Goal: Task Accomplishment & Management: Use online tool/utility

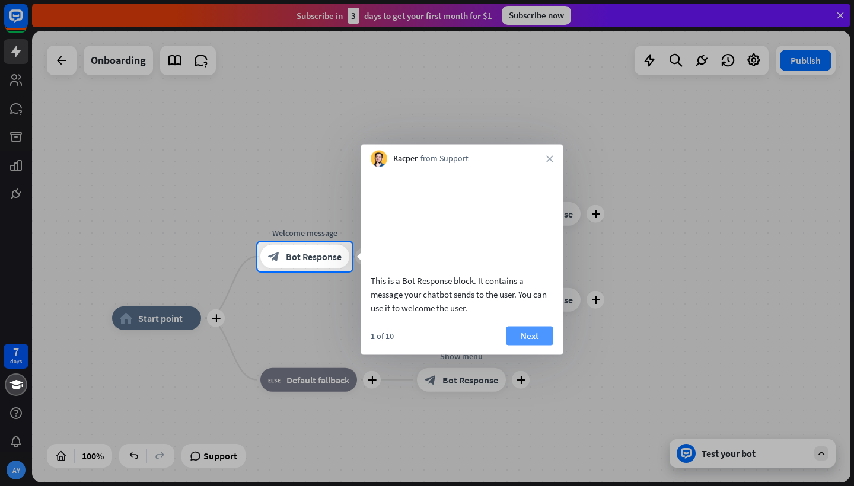
click at [536, 345] on button "Next" at bounding box center [529, 335] width 47 height 19
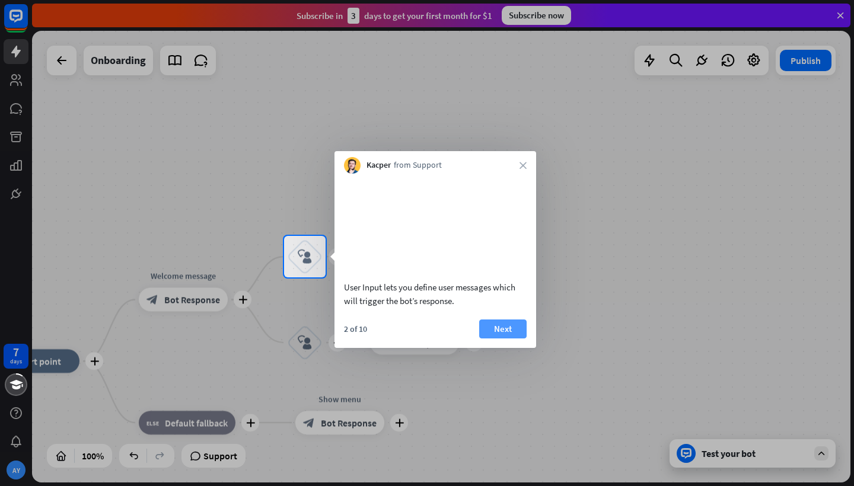
click at [504, 339] on button "Next" at bounding box center [502, 329] width 47 height 19
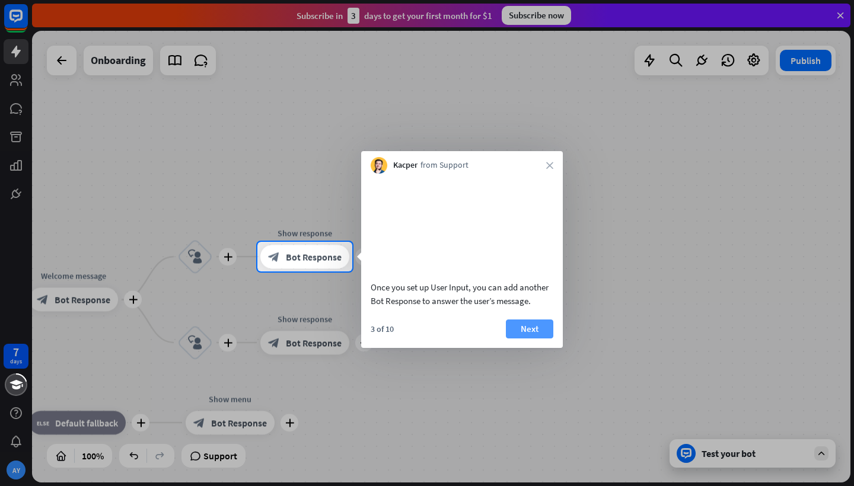
click at [528, 339] on button "Next" at bounding box center [529, 329] width 47 height 19
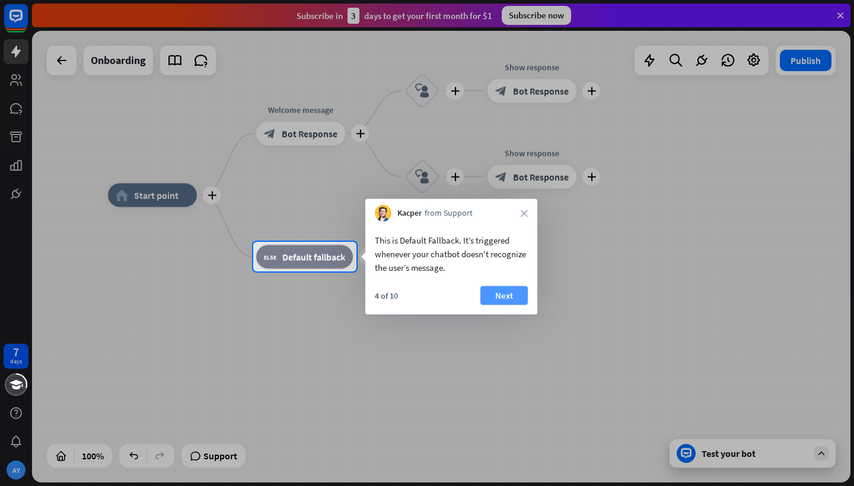
click at [507, 301] on button "Next" at bounding box center [503, 295] width 47 height 19
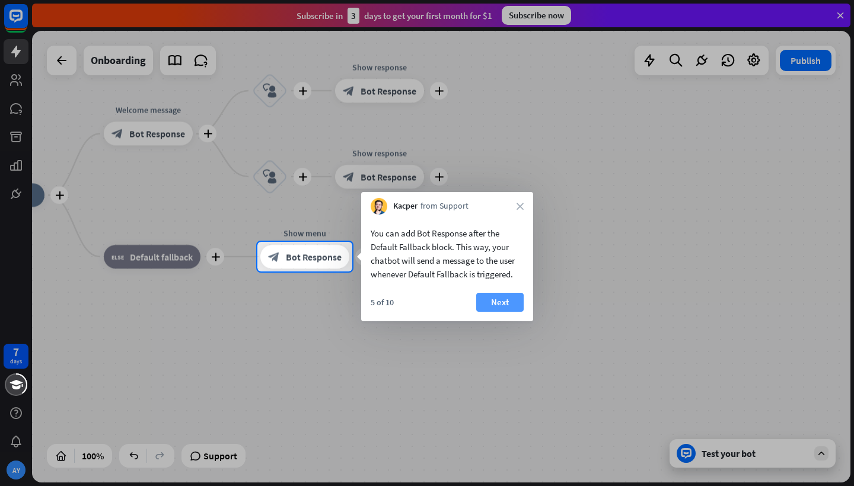
click at [507, 301] on button "Next" at bounding box center [499, 302] width 47 height 19
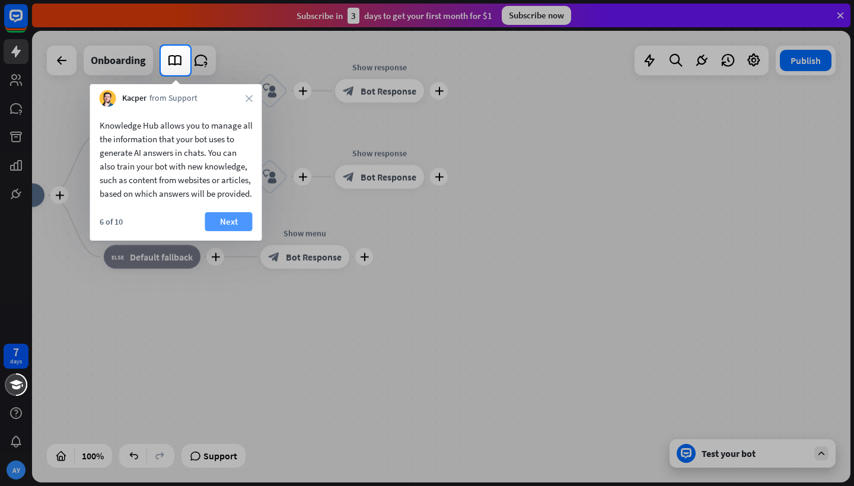
click at [227, 231] on button "Next" at bounding box center [228, 221] width 47 height 19
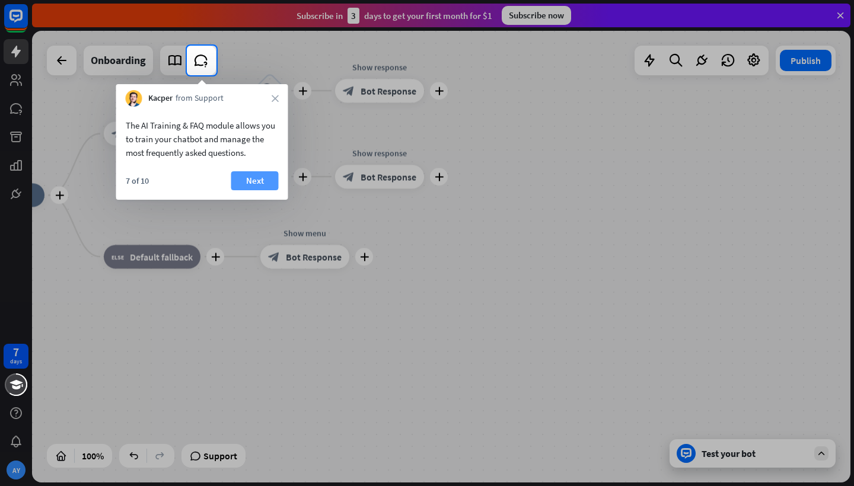
click at [255, 176] on button "Next" at bounding box center [254, 180] width 47 height 19
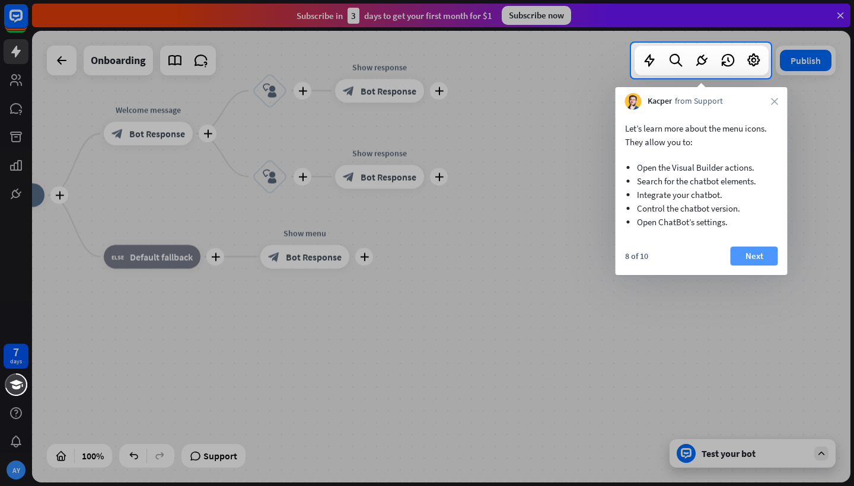
click at [757, 256] on button "Next" at bounding box center [754, 256] width 47 height 19
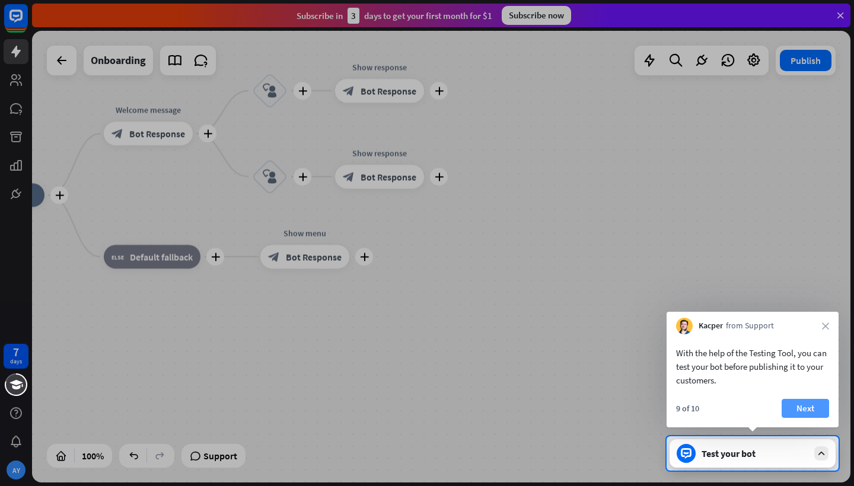
click at [806, 410] on button "Next" at bounding box center [805, 408] width 47 height 19
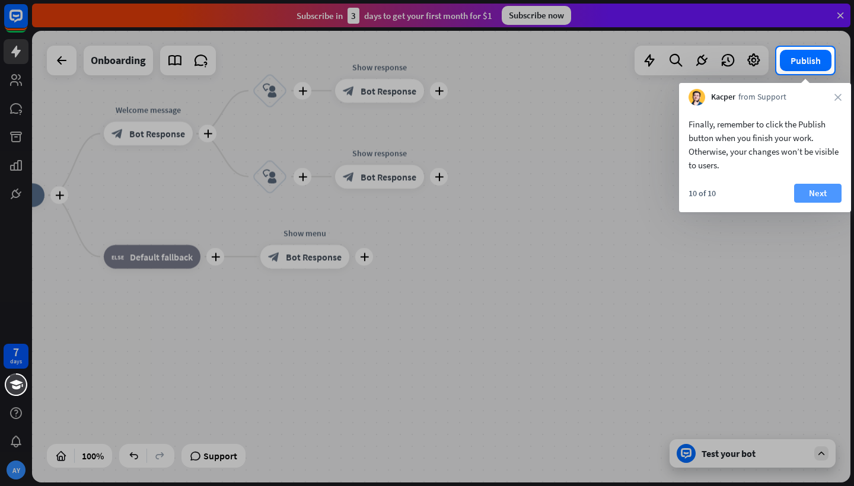
click at [811, 191] on button "Next" at bounding box center [817, 193] width 47 height 19
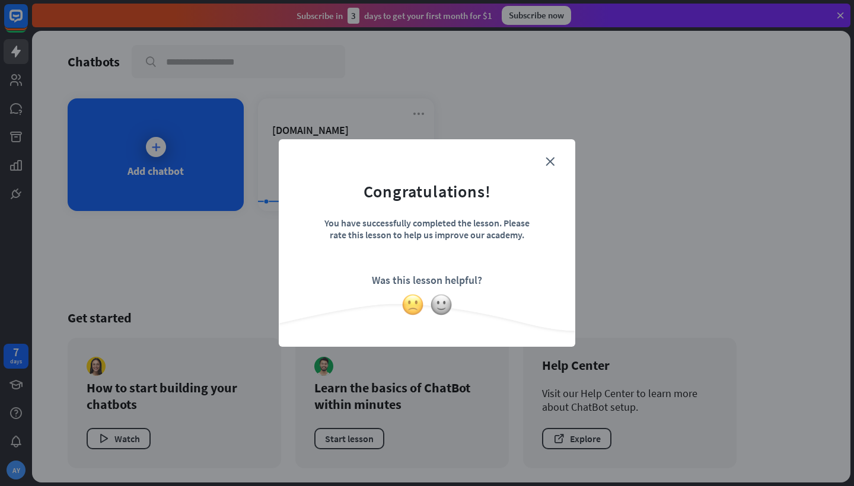
click at [415, 306] on img at bounding box center [413, 305] width 23 height 23
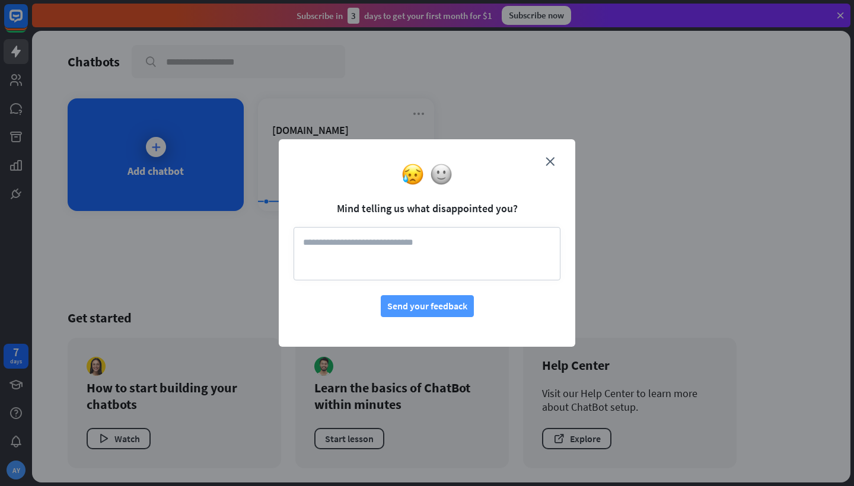
click at [457, 298] on button "Send your feedback" at bounding box center [427, 306] width 93 height 22
type textarea "**********"
click at [418, 308] on button "Send your feedback" at bounding box center [427, 306] width 93 height 22
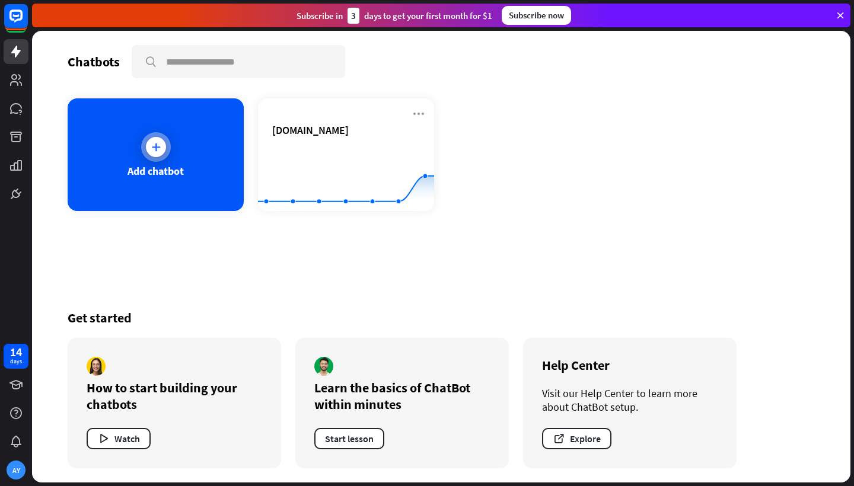
click at [152, 152] on icon at bounding box center [156, 147] width 12 height 12
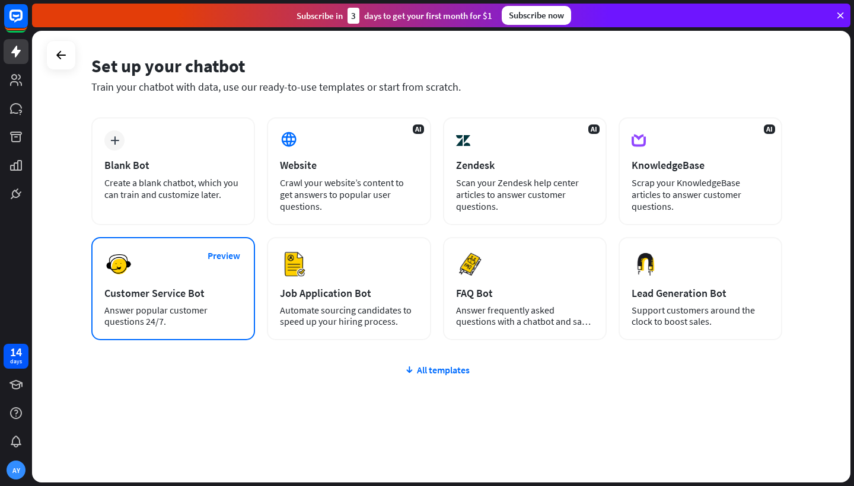
scroll to position [39, 0]
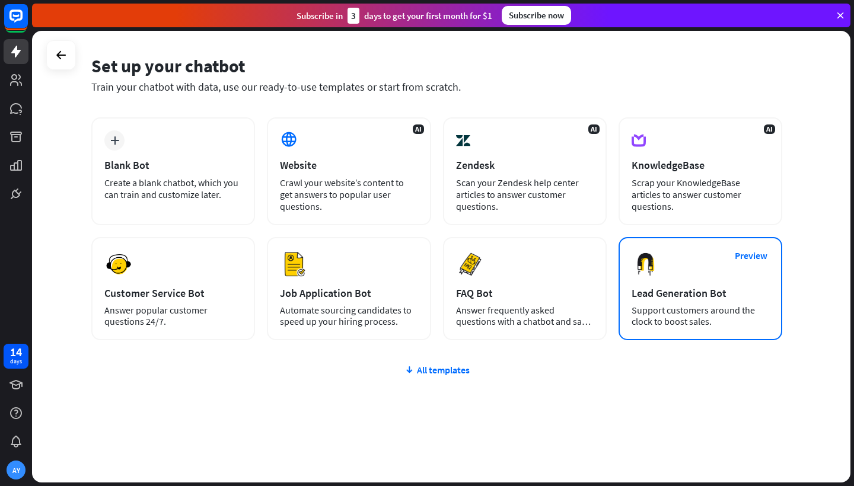
click at [681, 314] on div "Support customers around the clock to boost sales." at bounding box center [701, 316] width 138 height 23
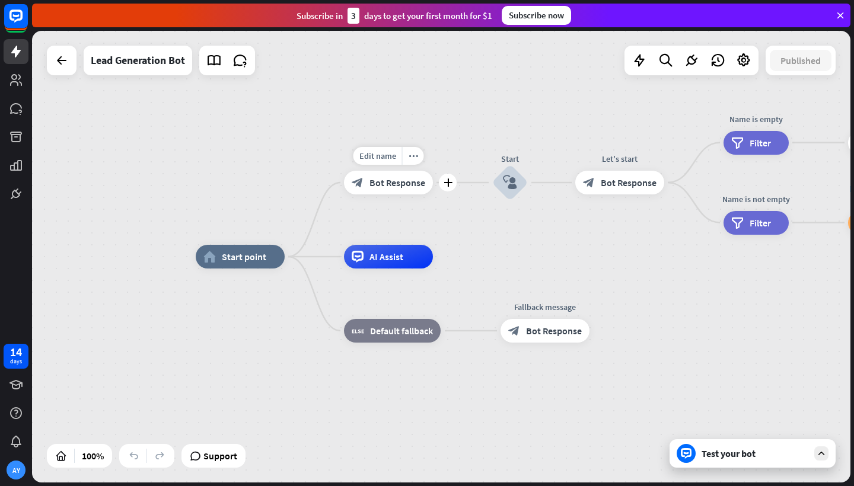
click at [404, 186] on span "Bot Response" at bounding box center [398, 183] width 56 height 12
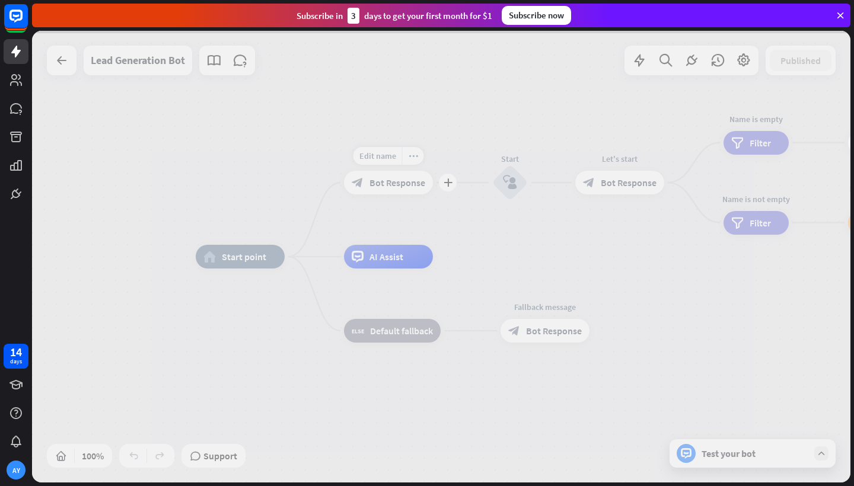
click at [404, 186] on div at bounding box center [441, 257] width 818 height 452
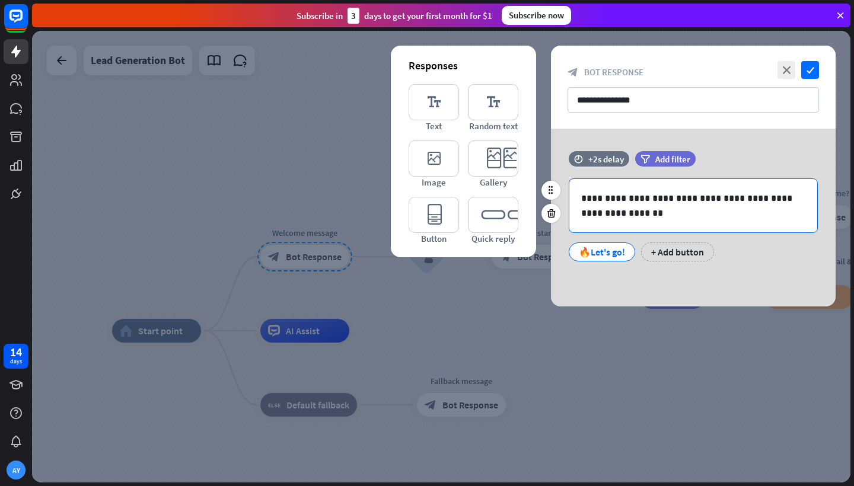
click at [678, 197] on p "**********" at bounding box center [693, 206] width 224 height 30
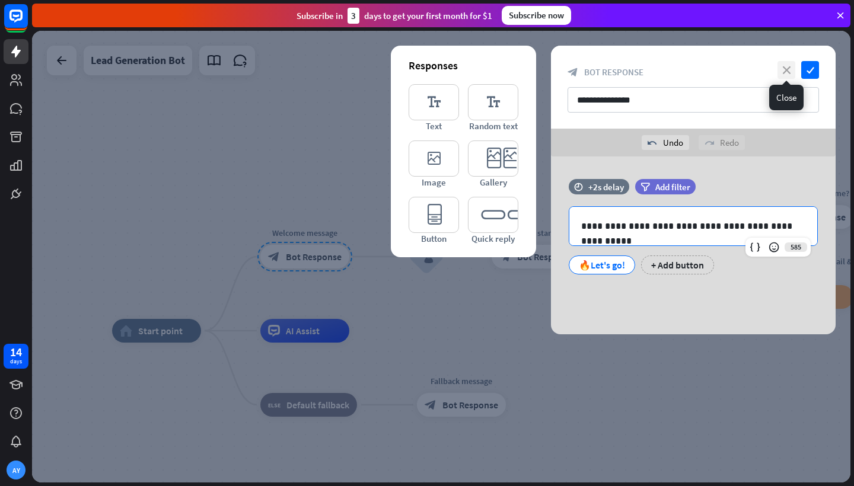
click at [785, 69] on icon "close" at bounding box center [787, 70] width 18 height 18
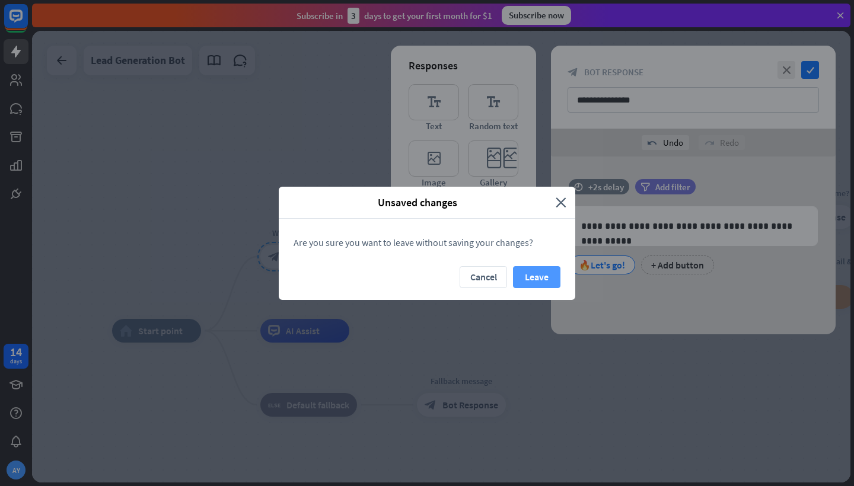
click at [543, 278] on button "Leave" at bounding box center [536, 277] width 47 height 22
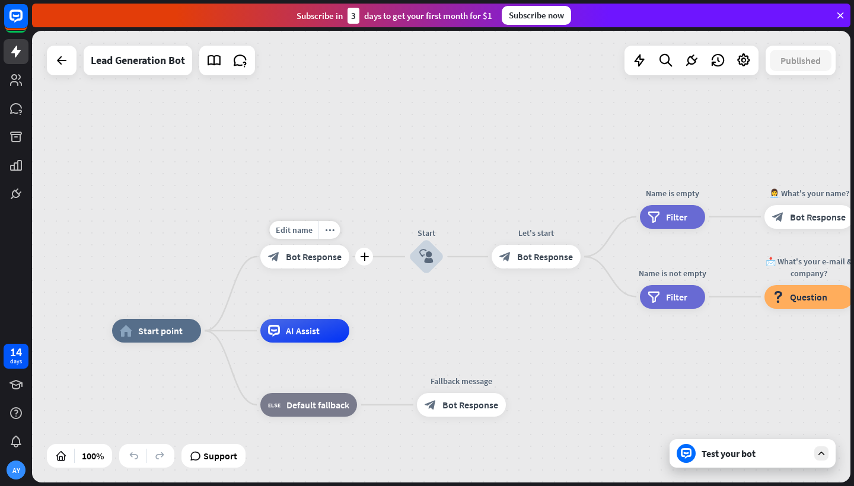
click at [840, 13] on icon at bounding box center [840, 15] width 11 height 11
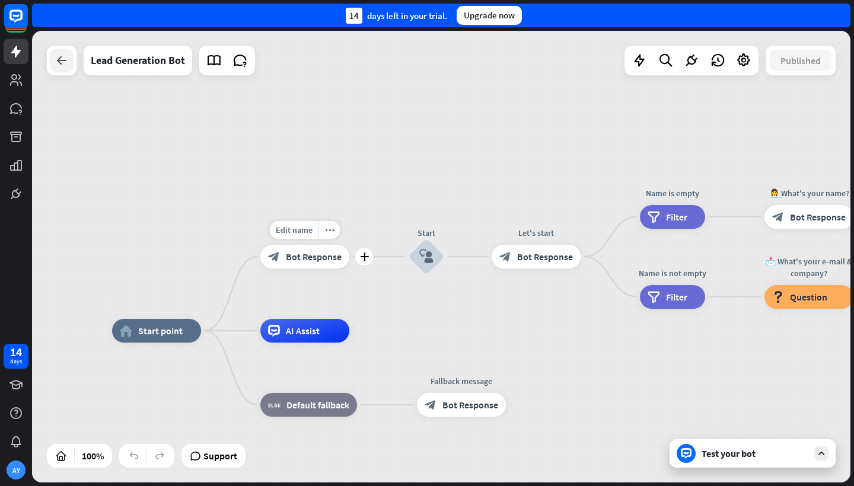
click at [60, 68] on div at bounding box center [62, 61] width 24 height 24
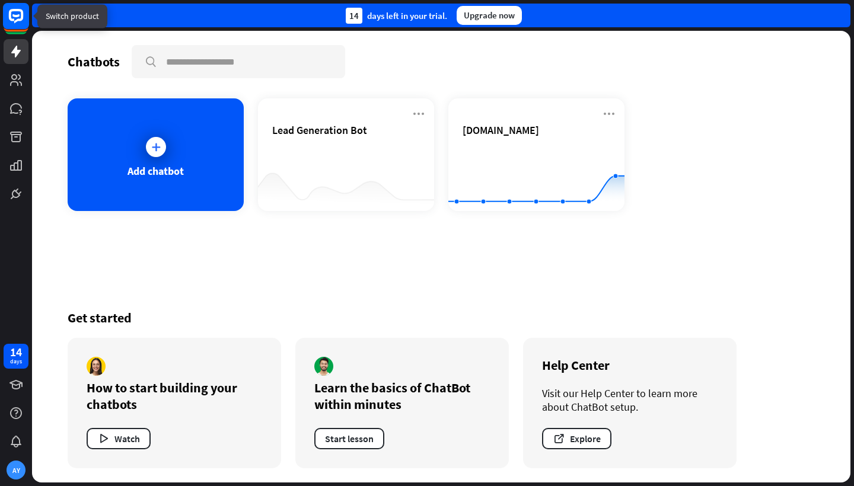
click at [14, 17] on icon at bounding box center [15, 15] width 7 height 3
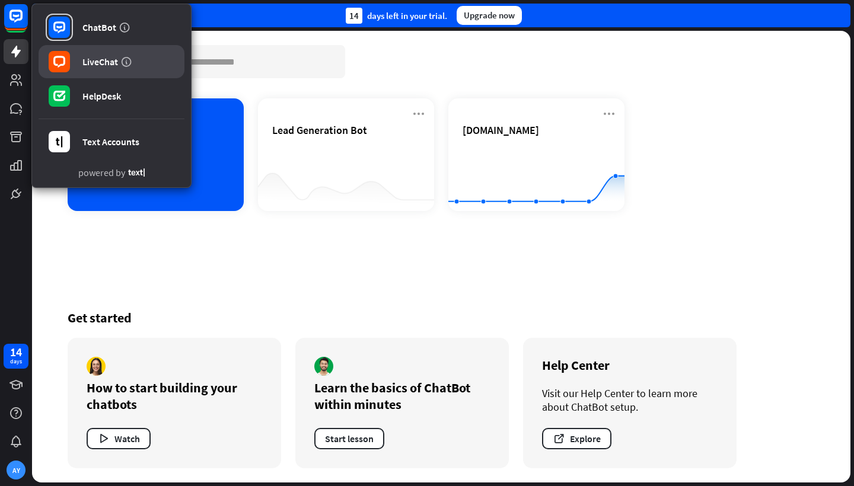
click at [75, 69] on link "LiveChat" at bounding box center [112, 61] width 146 height 33
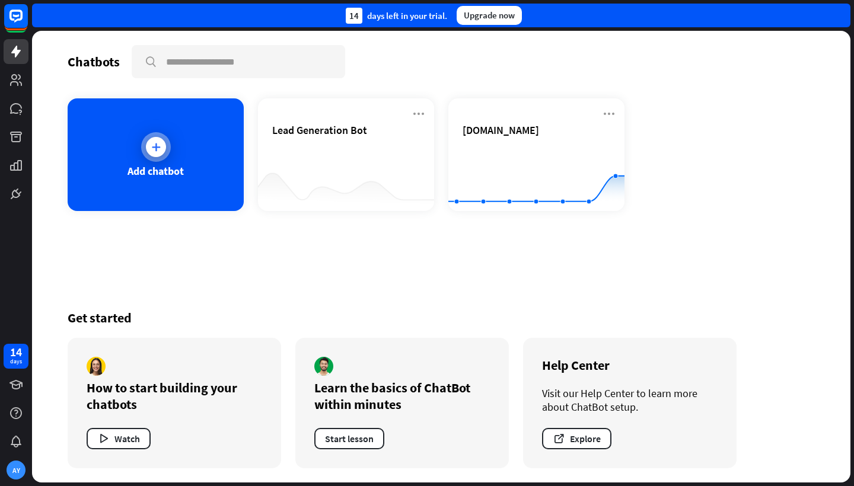
click at [154, 152] on icon at bounding box center [156, 147] width 12 height 12
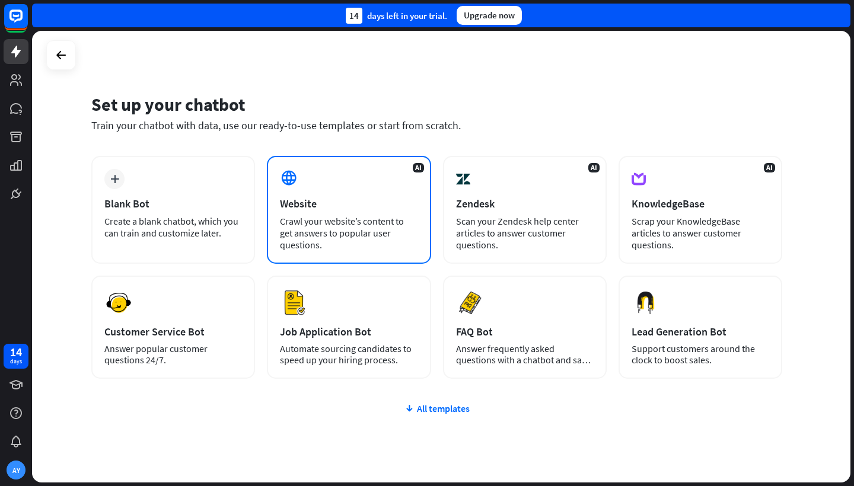
click at [340, 231] on div "Crawl your website’s content to get answers to popular user questions." at bounding box center [349, 233] width 138 height 36
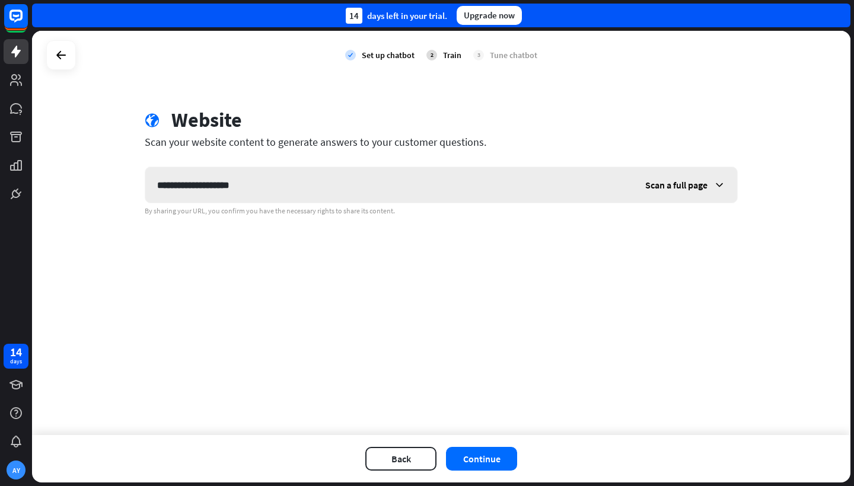
type input "**********"
click at [673, 182] on span "Scan a full page" at bounding box center [676, 185] width 62 height 12
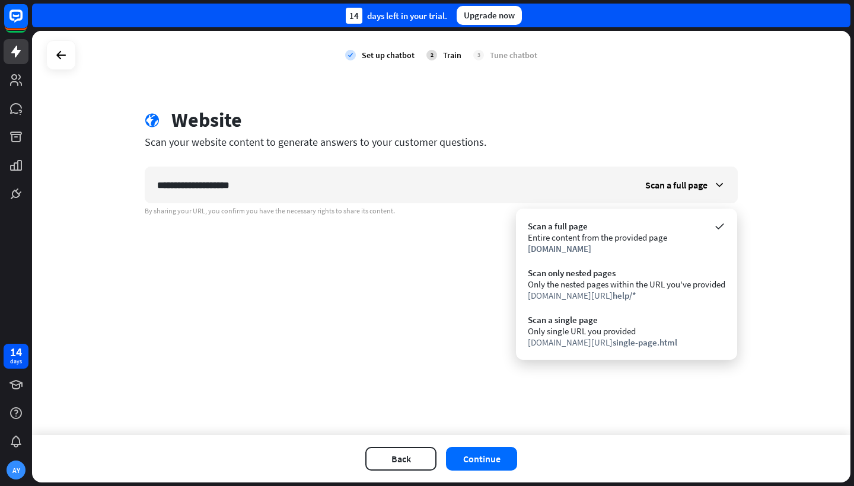
click at [397, 288] on div "**********" at bounding box center [441, 233] width 818 height 405
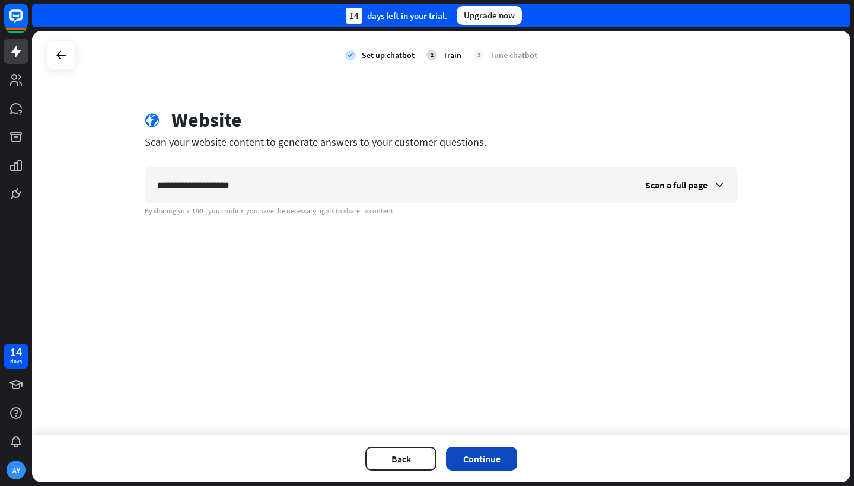
click at [468, 457] on button "Continue" at bounding box center [481, 459] width 71 height 24
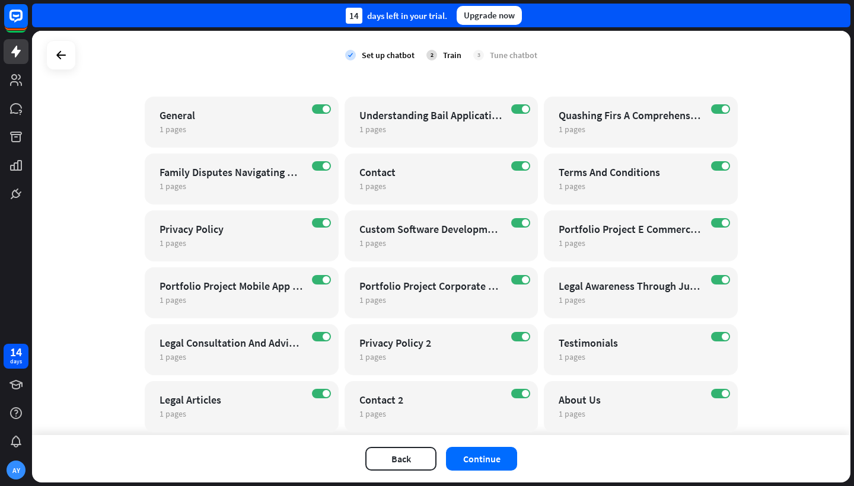
scroll to position [82, 0]
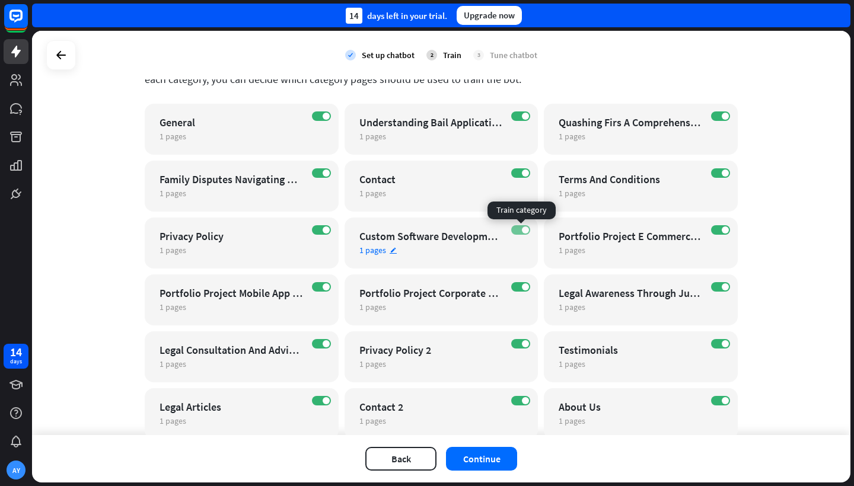
click at [520, 230] on label "ON" at bounding box center [520, 229] width 19 height 9
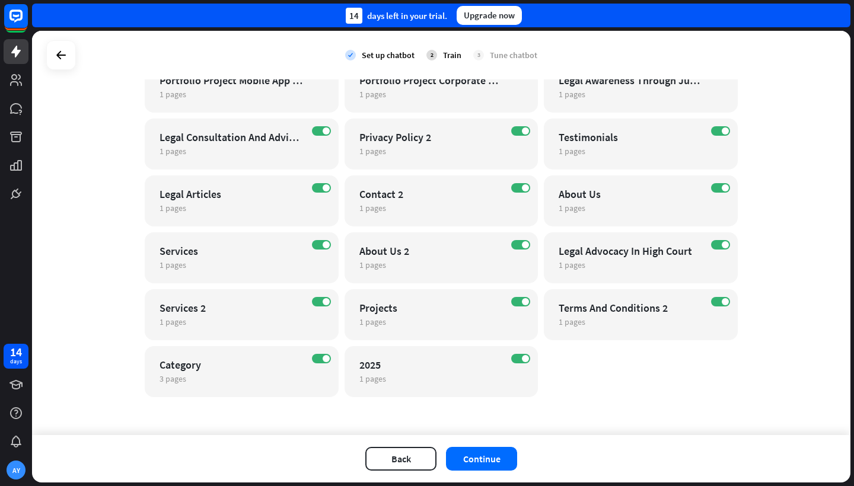
scroll to position [295, 0]
click at [480, 463] on button "Continue" at bounding box center [481, 459] width 71 height 24
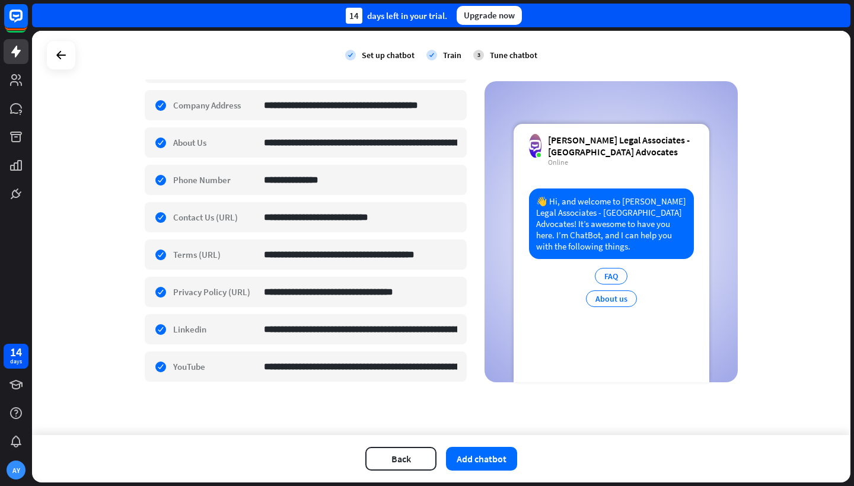
scroll to position [243, 0]
click at [495, 463] on button "Add chatbot" at bounding box center [481, 459] width 71 height 24
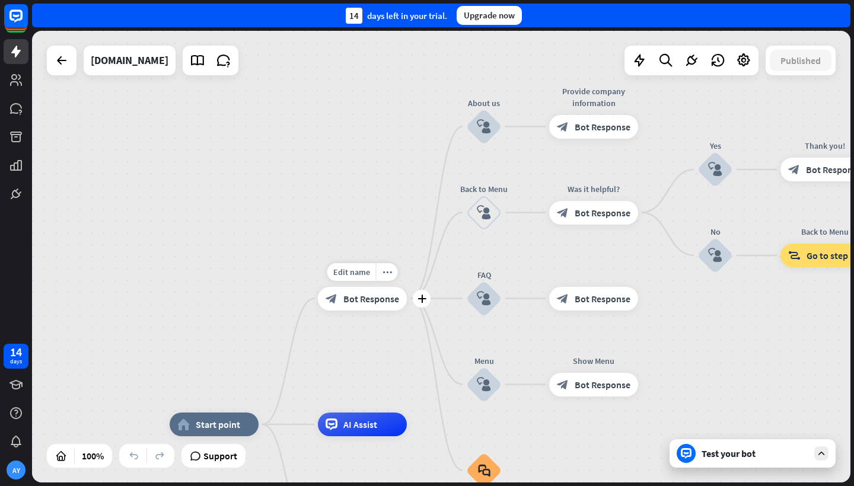
click at [362, 309] on div "block_bot_response Bot Response" at bounding box center [362, 299] width 89 height 24
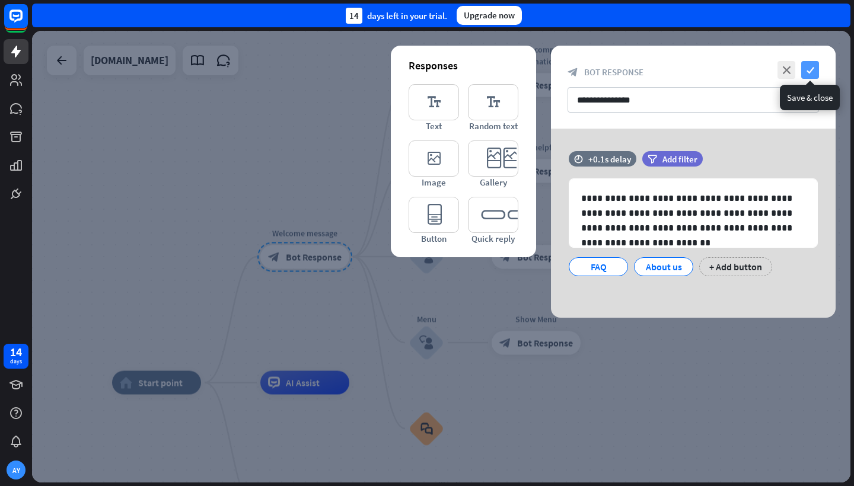
click at [813, 72] on icon "check" at bounding box center [810, 70] width 18 height 18
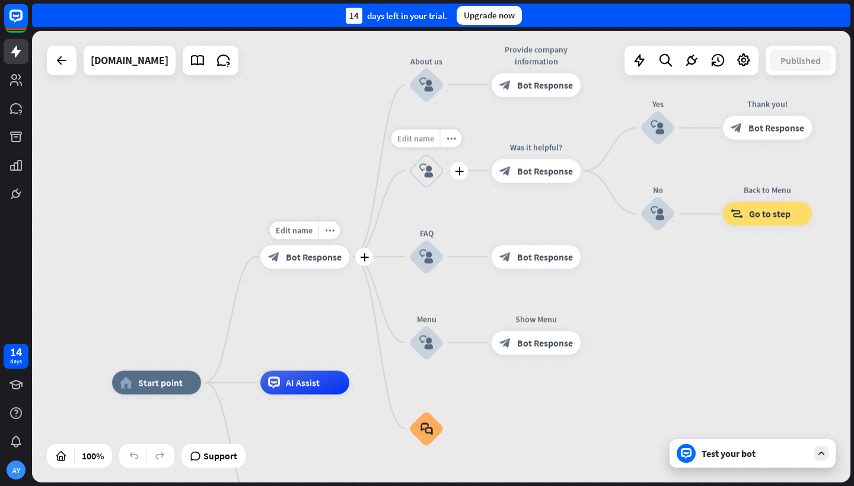
click at [420, 142] on span "Edit name" at bounding box center [415, 138] width 37 height 11
click at [779, 364] on div "**********" at bounding box center [441, 257] width 818 height 452
click at [765, 218] on span "Go to step" at bounding box center [770, 214] width 42 height 12
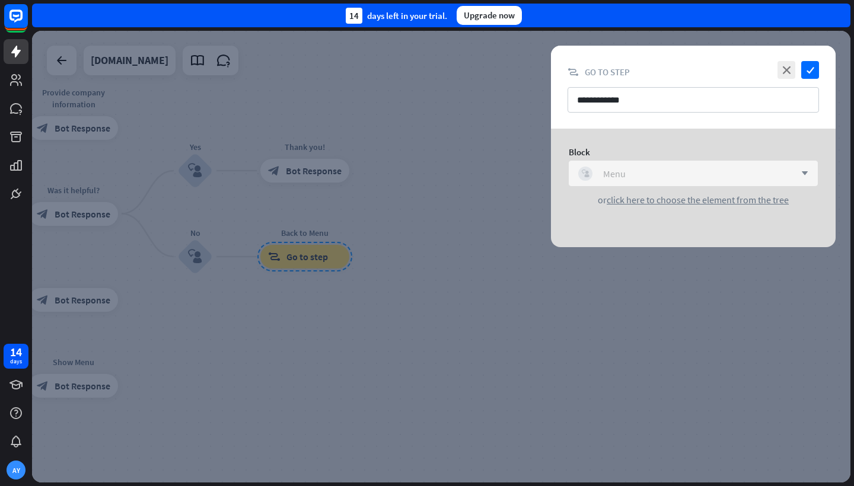
click at [687, 174] on div "block_user_input Menu" at bounding box center [686, 174] width 217 height 14
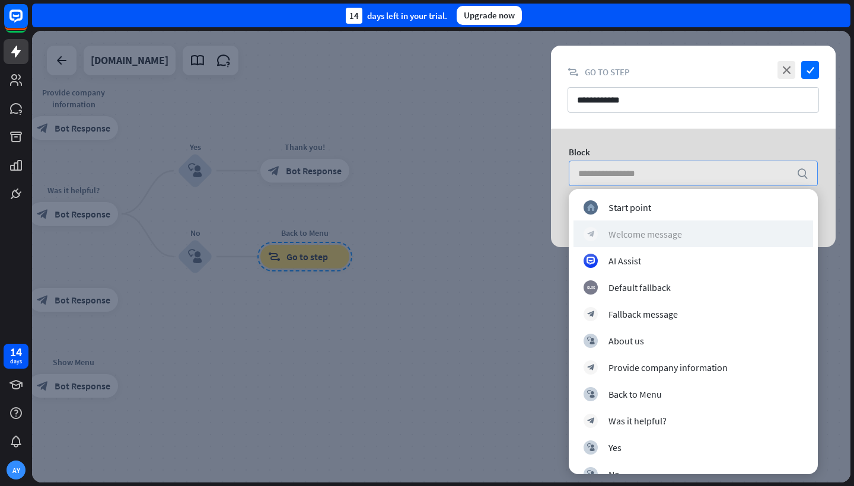
click at [670, 233] on div "Welcome message" at bounding box center [646, 234] width 74 height 12
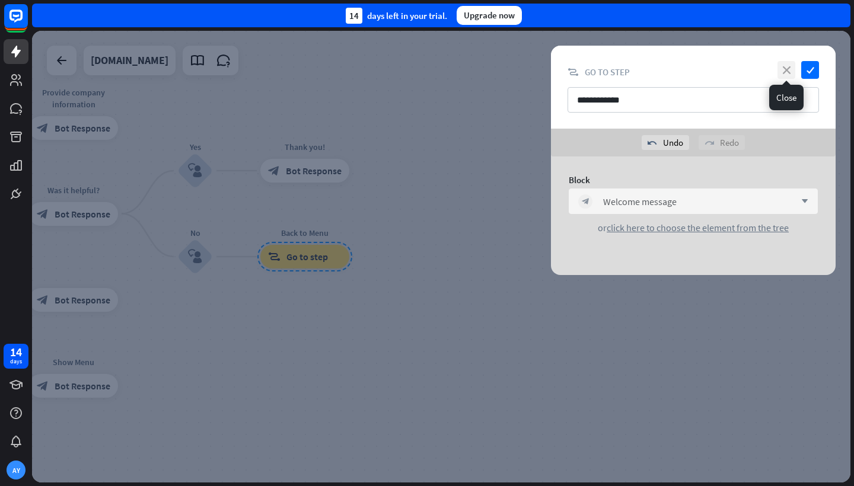
click at [781, 71] on icon "close" at bounding box center [787, 70] width 18 height 18
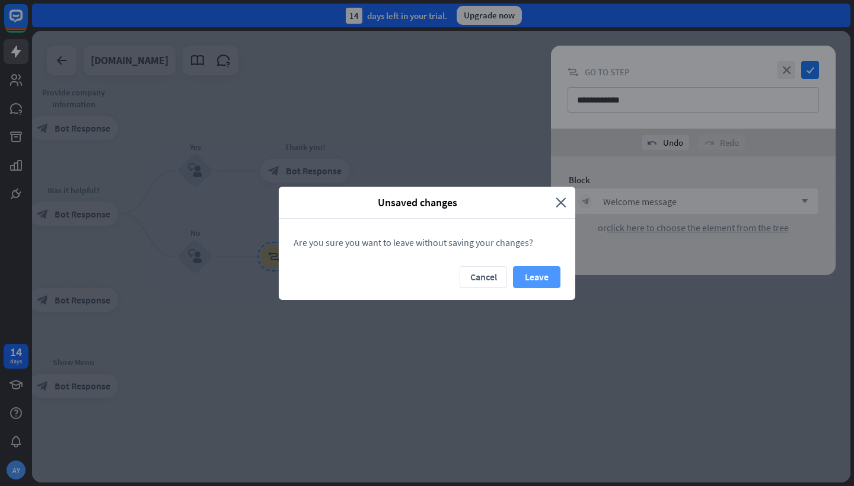
click at [531, 277] on button "Leave" at bounding box center [536, 277] width 47 height 22
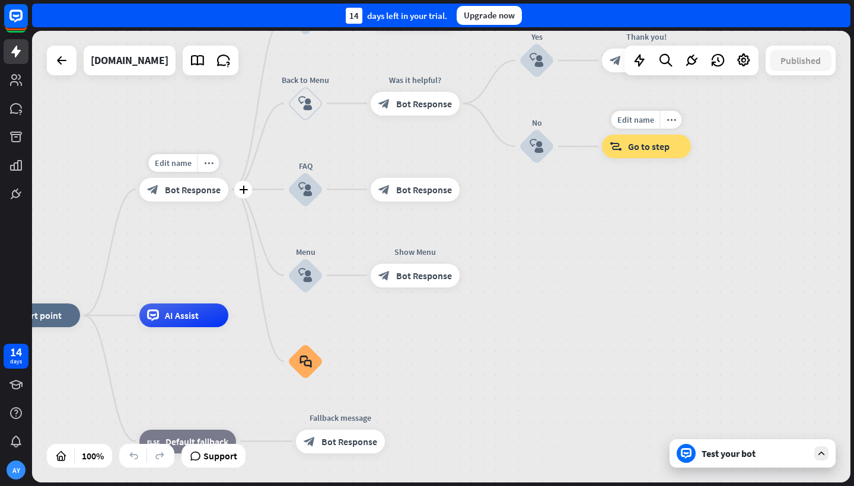
click at [723, 444] on div "Test your bot" at bounding box center [753, 453] width 166 height 28
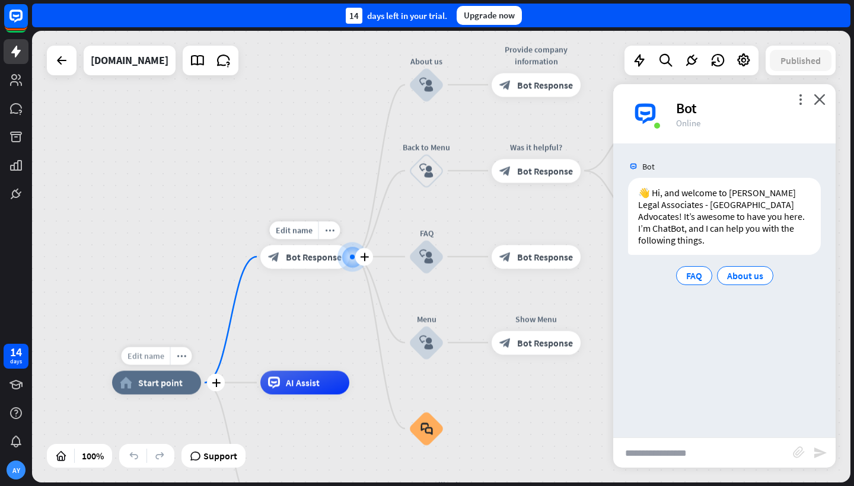
click at [150, 358] on span "Edit name" at bounding box center [146, 356] width 37 height 11
type input "*********"
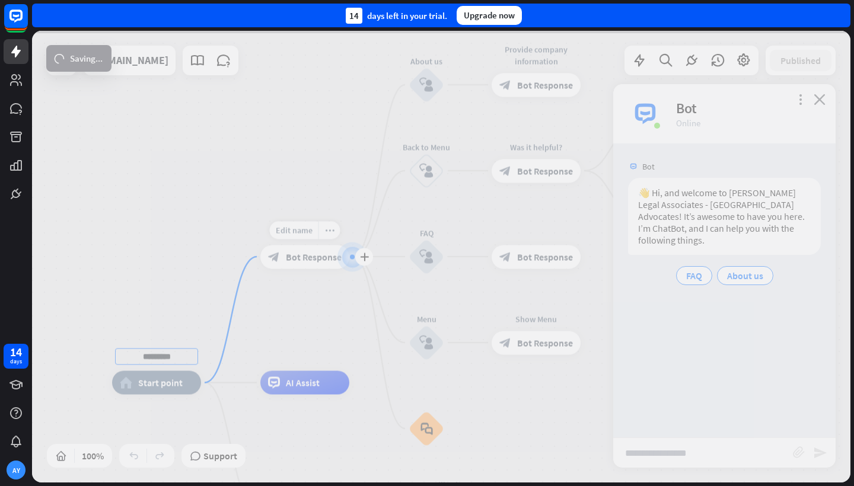
click at [144, 267] on div "********* home_2 Start point Edit name more_horiz plus block_bot_response Bot R…" at bounding box center [441, 257] width 818 height 452
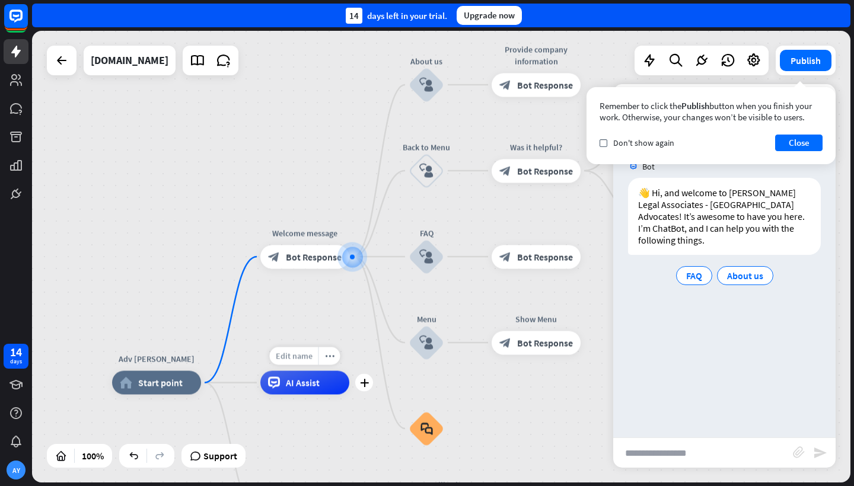
click at [297, 357] on span "Edit name" at bounding box center [294, 356] width 37 height 11
click at [301, 381] on span "AI Assist" at bounding box center [303, 383] width 34 height 12
click at [801, 145] on button "Close" at bounding box center [798, 143] width 47 height 17
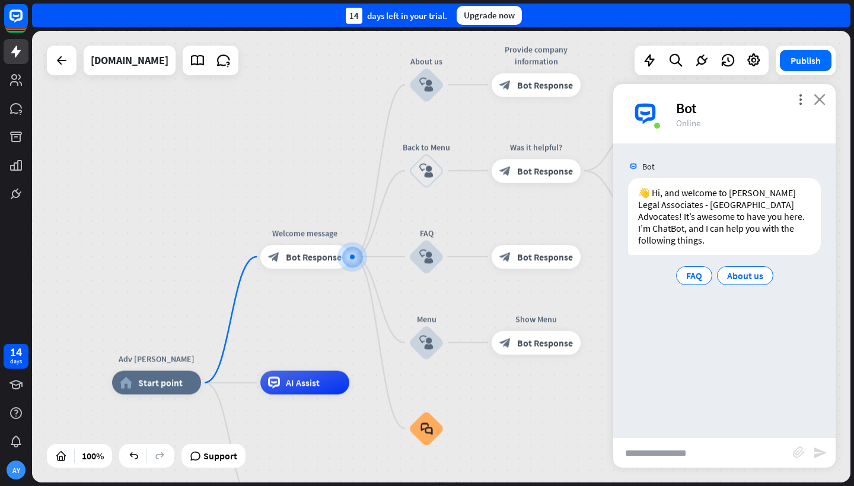
click at [820, 95] on icon "close" at bounding box center [820, 99] width 12 height 11
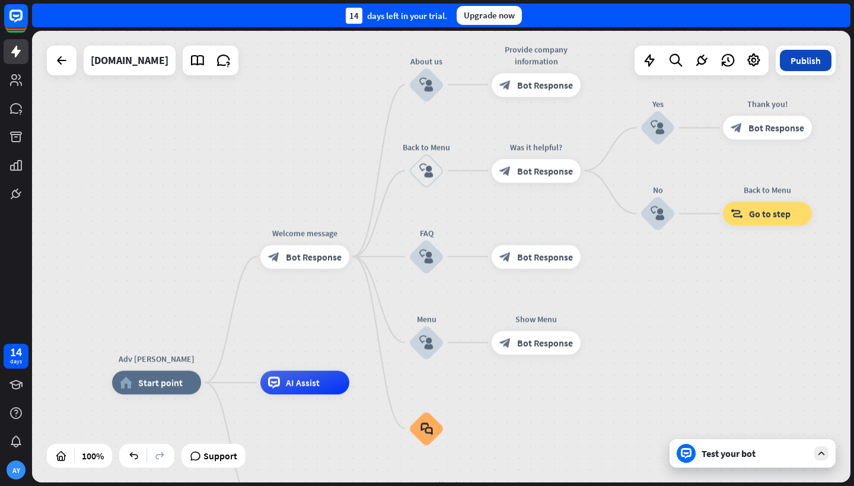
click at [802, 64] on button "Publish" at bounding box center [806, 60] width 52 height 21
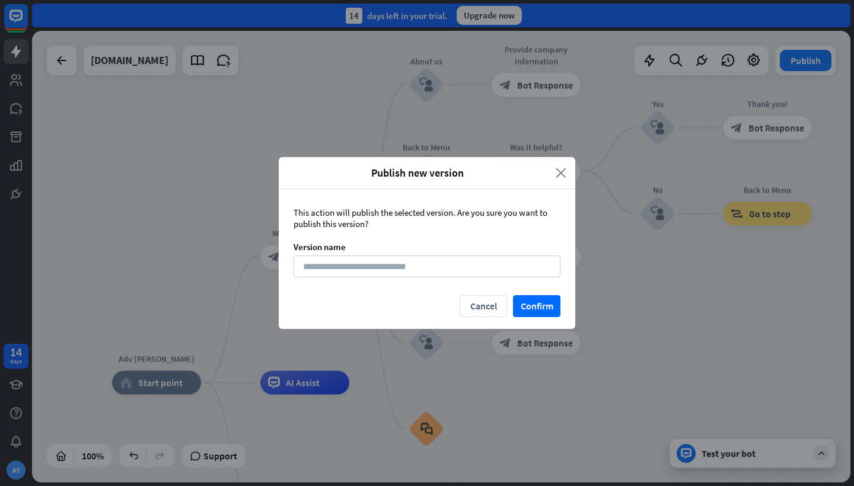
click at [558, 174] on icon "close" at bounding box center [561, 173] width 11 height 14
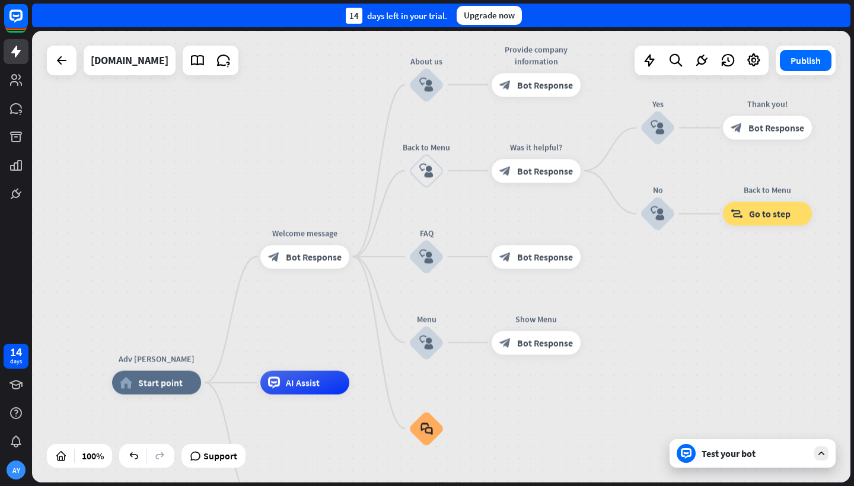
click at [264, 315] on div "Adv [PERSON_NAME] home_2 Start point Welcome message block_bot_response Bot Res…" at bounding box center [441, 257] width 818 height 452
click at [295, 354] on span "Edit name" at bounding box center [294, 356] width 37 height 11
click at [336, 395] on div "plus AI Assist" at bounding box center [304, 383] width 89 height 24
click at [292, 359] on span "Edit name" at bounding box center [294, 356] width 37 height 11
click at [292, 359] on input "text" at bounding box center [304, 357] width 83 height 17
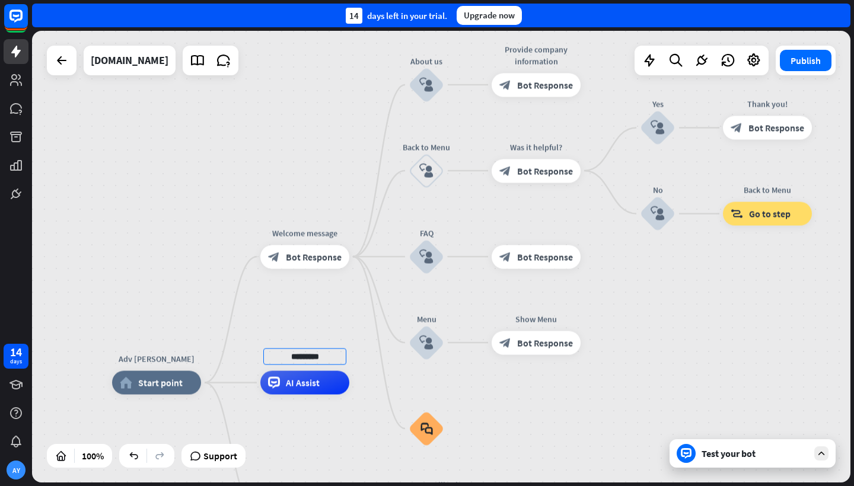
type input "*********"
click at [315, 425] on div "Adv [PERSON_NAME] home_2 Start point Welcome message block_bot_response Bot Res…" at bounding box center [441, 257] width 818 height 452
click at [737, 458] on div "Test your bot" at bounding box center [755, 454] width 107 height 12
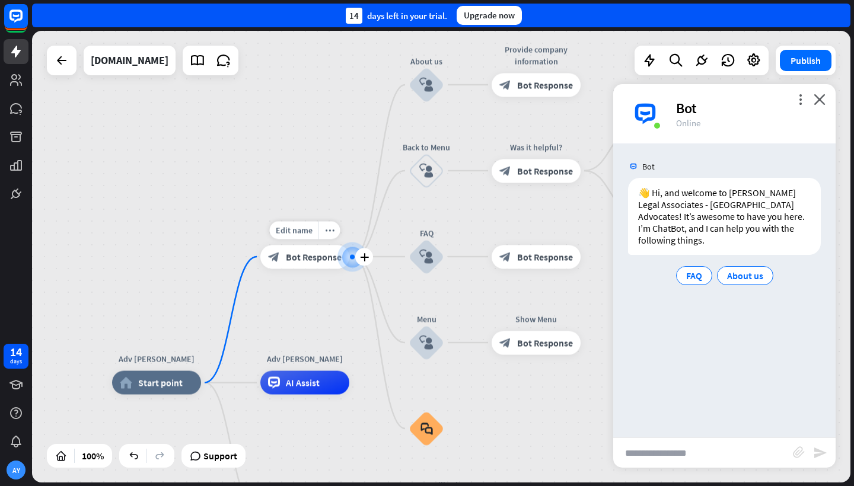
click at [317, 259] on span "Bot Response" at bounding box center [314, 257] width 56 height 12
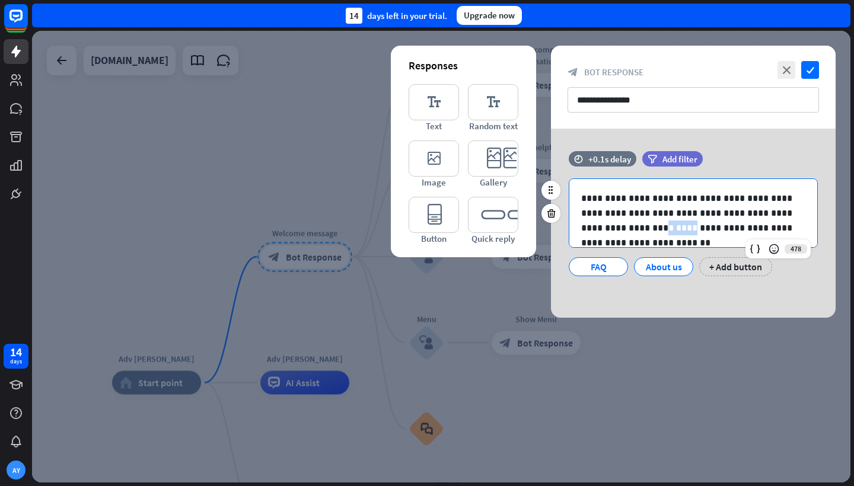
drag, startPoint x: 611, startPoint y: 227, endPoint x: 581, endPoint y: 228, distance: 30.3
click at [581, 228] on div "**********" at bounding box center [693, 213] width 248 height 68
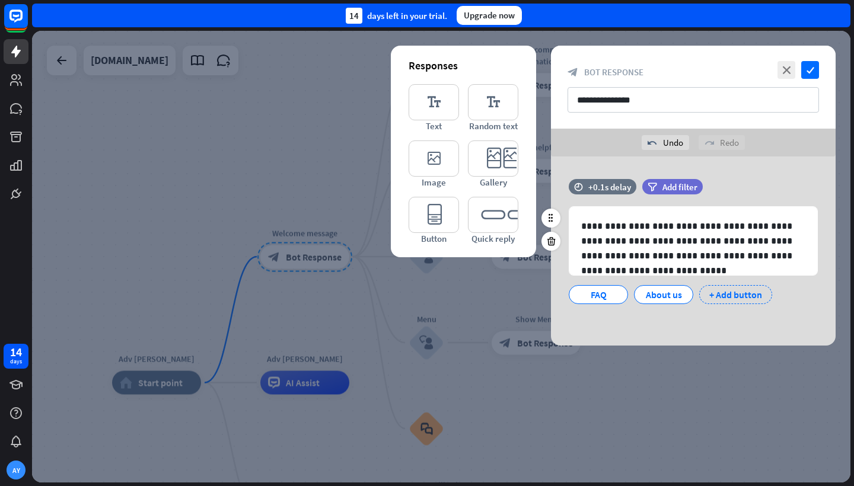
click at [729, 292] on div "+ Add button" at bounding box center [735, 294] width 73 height 19
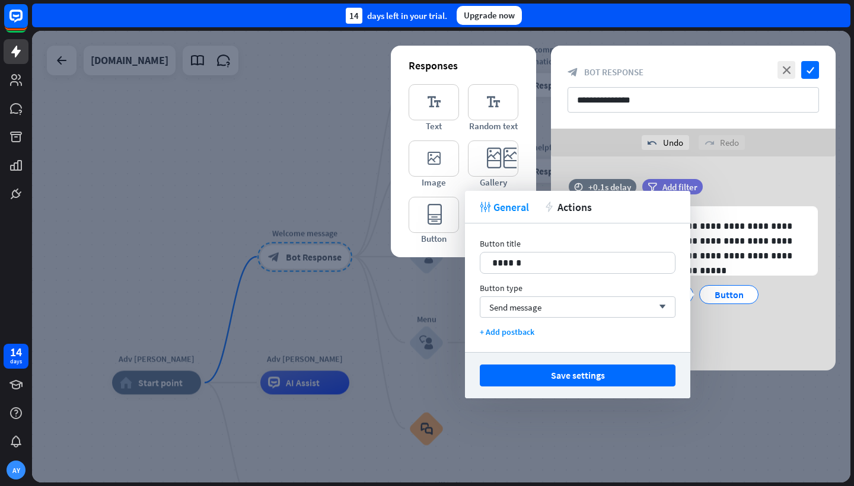
click at [754, 340] on div "**********" at bounding box center [693, 260] width 285 height 162
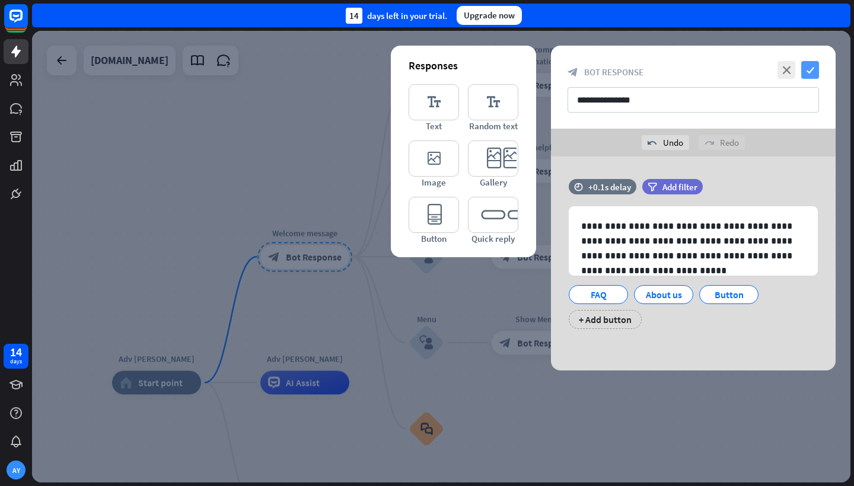
click at [810, 71] on icon "check" at bounding box center [810, 70] width 18 height 18
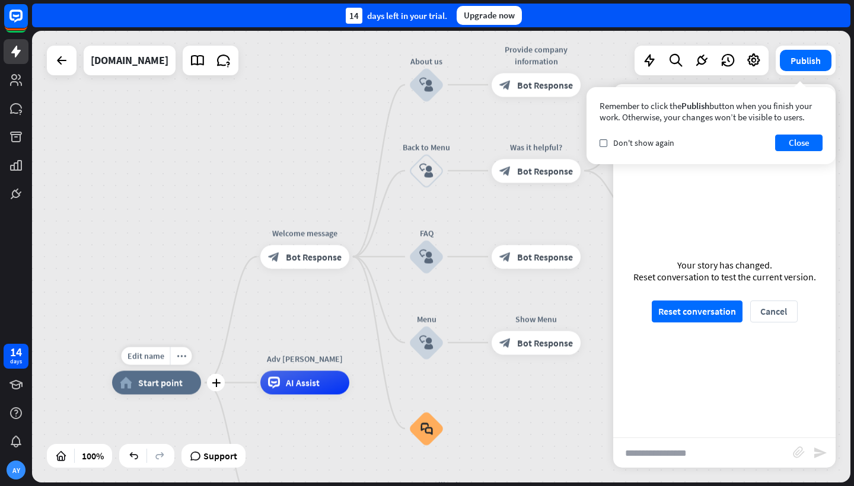
click at [146, 388] on span "Start point" at bounding box center [160, 383] width 44 height 12
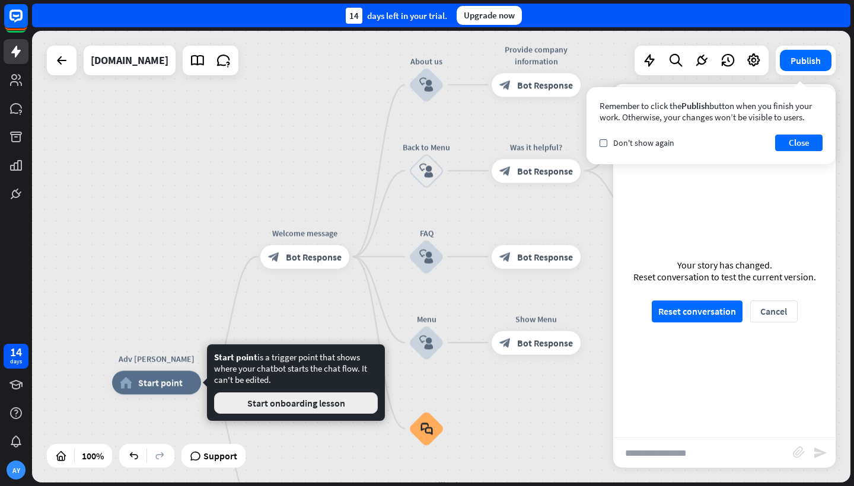
click at [254, 404] on button "Start onboarding lesson" at bounding box center [296, 403] width 164 height 21
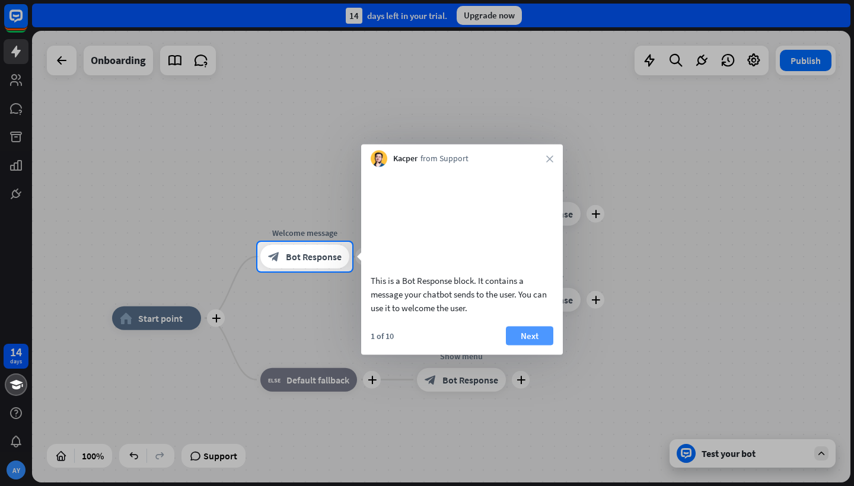
click at [525, 345] on button "Next" at bounding box center [529, 335] width 47 height 19
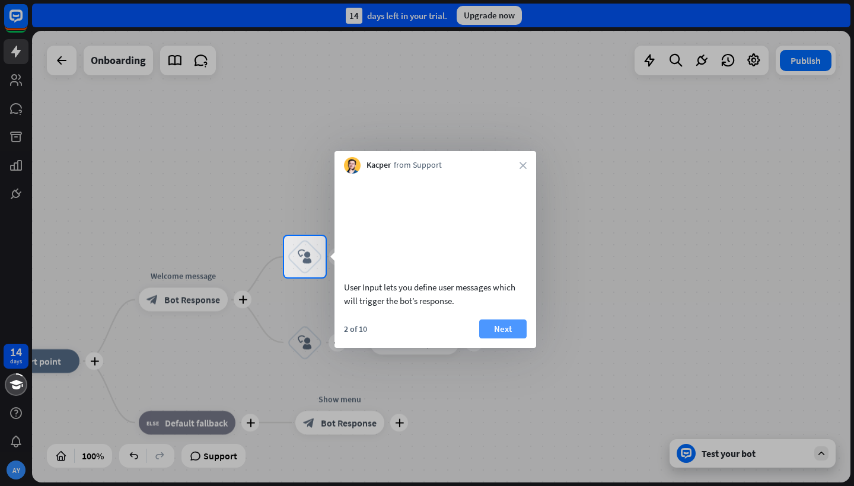
click at [512, 339] on button "Next" at bounding box center [502, 329] width 47 height 19
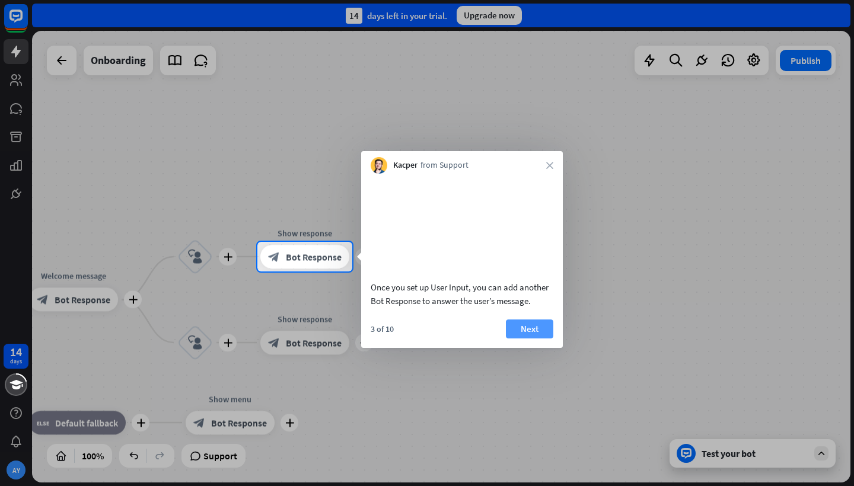
click at [528, 339] on button "Next" at bounding box center [529, 329] width 47 height 19
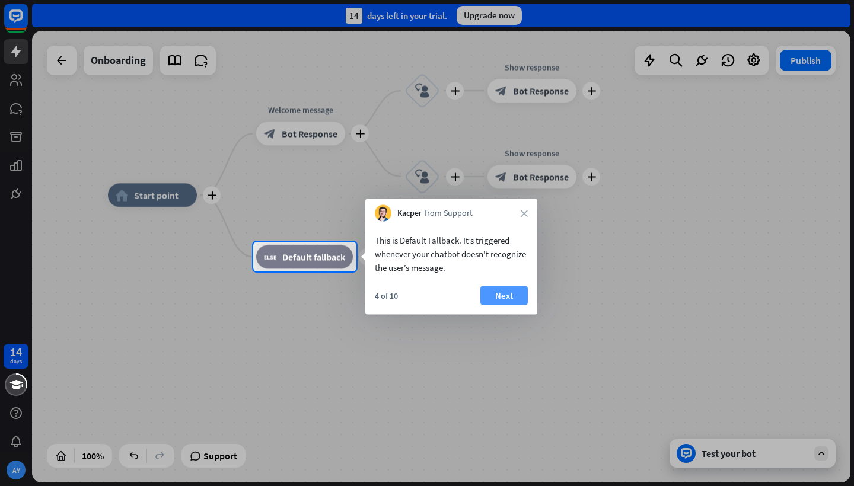
click at [512, 297] on button "Next" at bounding box center [503, 295] width 47 height 19
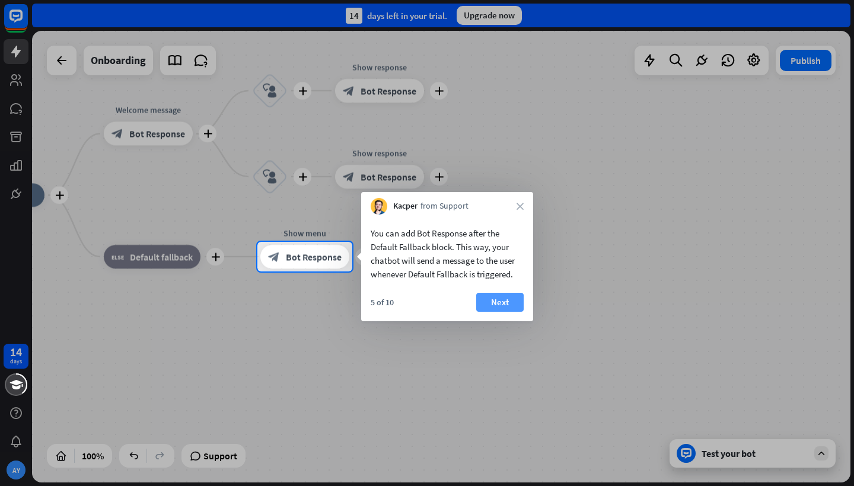
click at [513, 302] on button "Next" at bounding box center [499, 302] width 47 height 19
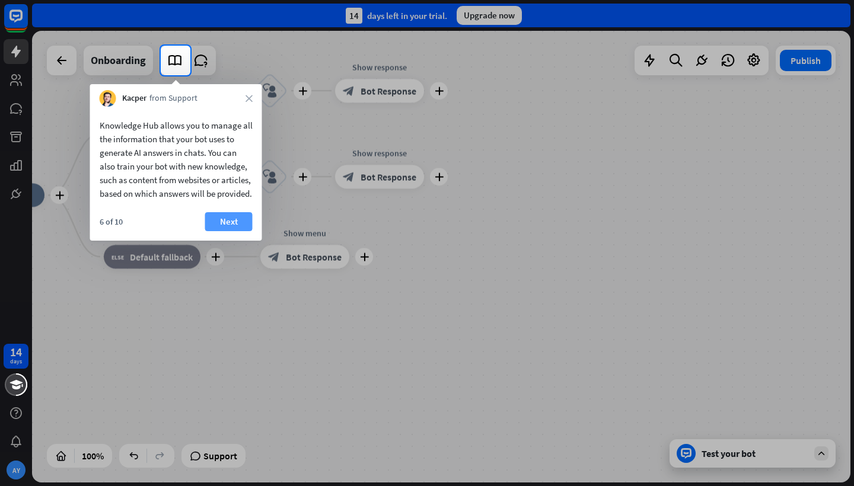
click at [235, 231] on button "Next" at bounding box center [228, 221] width 47 height 19
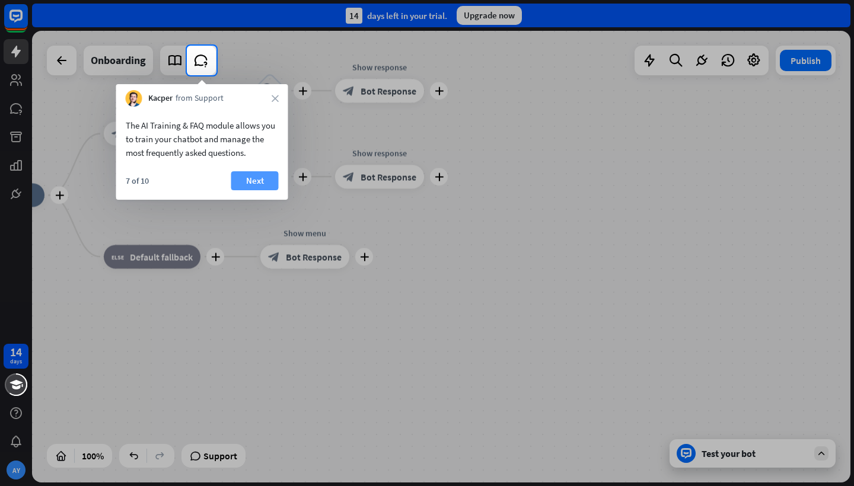
click at [261, 180] on button "Next" at bounding box center [254, 180] width 47 height 19
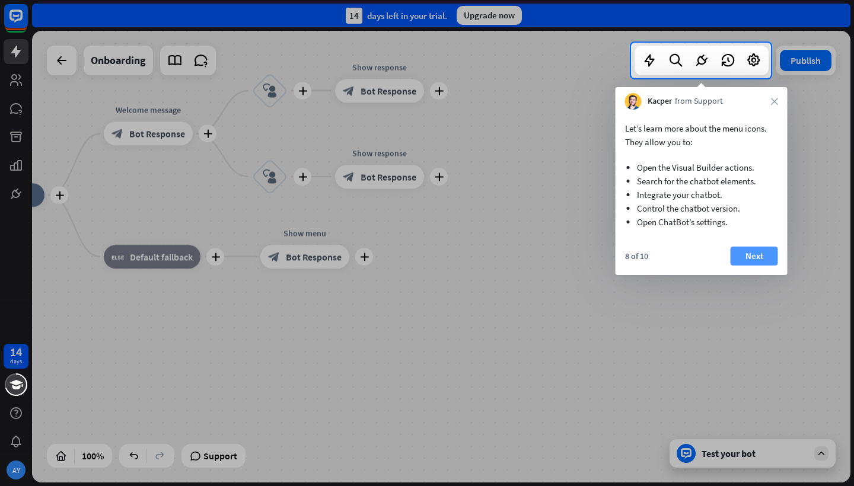
click at [753, 255] on button "Next" at bounding box center [754, 256] width 47 height 19
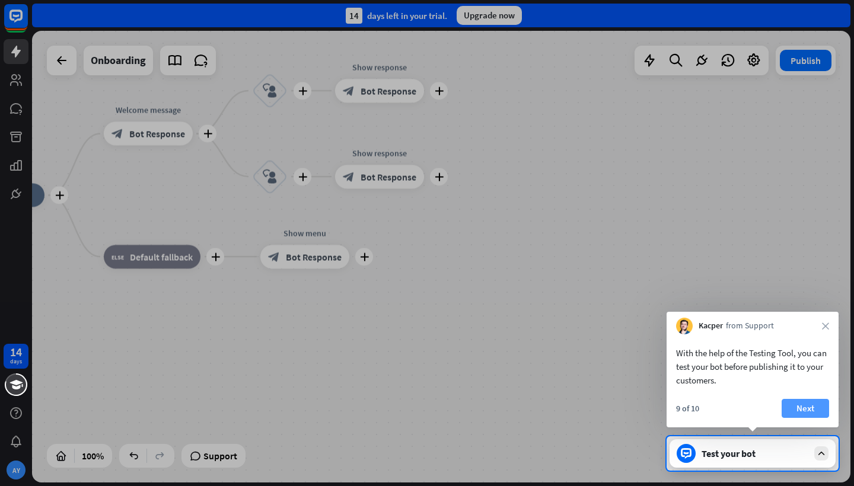
click at [807, 407] on button "Next" at bounding box center [805, 408] width 47 height 19
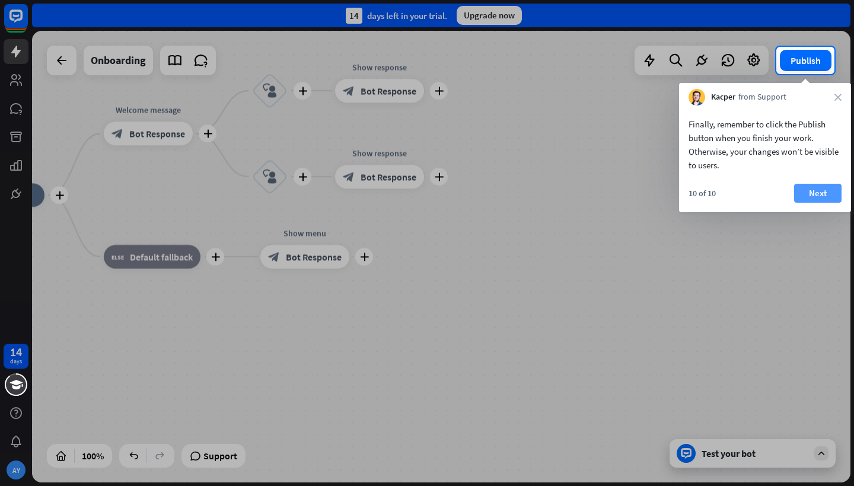
click at [816, 201] on button "Next" at bounding box center [817, 193] width 47 height 19
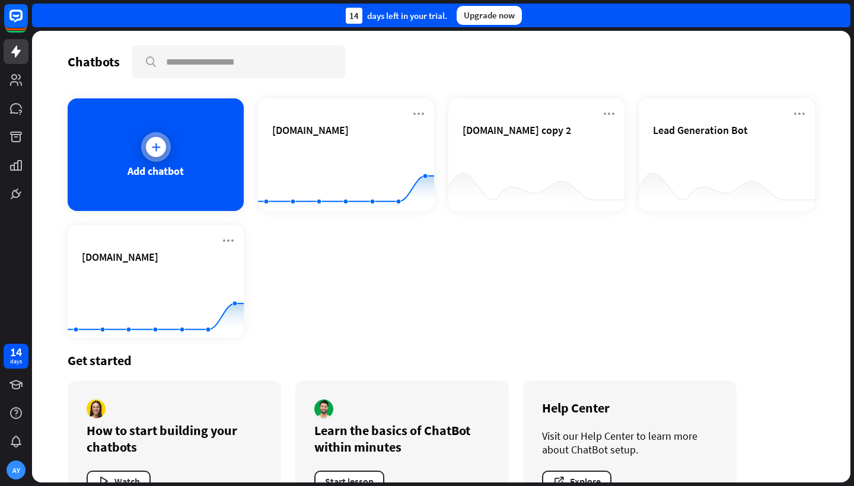
click at [151, 146] on icon at bounding box center [156, 147] width 12 height 12
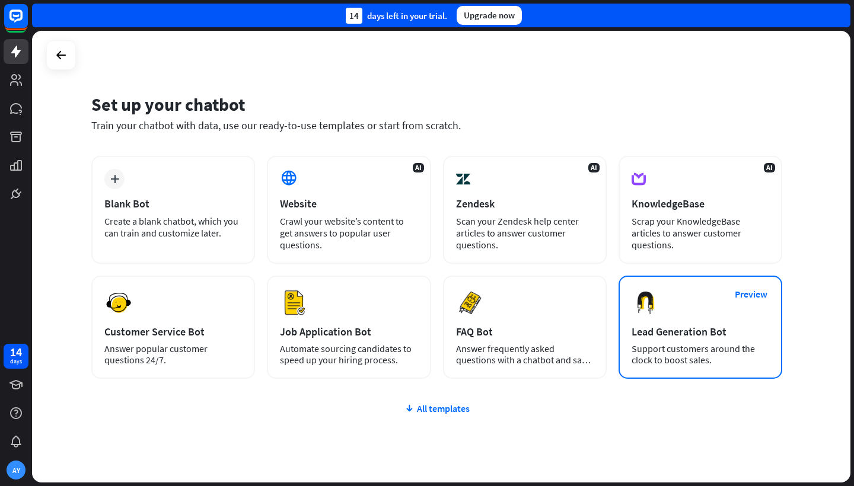
click at [703, 333] on div "Lead Generation Bot" at bounding box center [701, 332] width 138 height 14
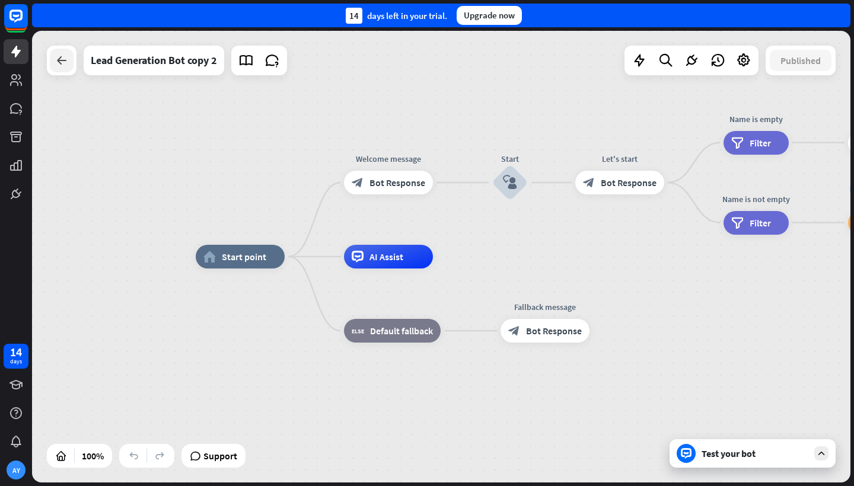
click at [60, 66] on icon at bounding box center [62, 60] width 14 height 14
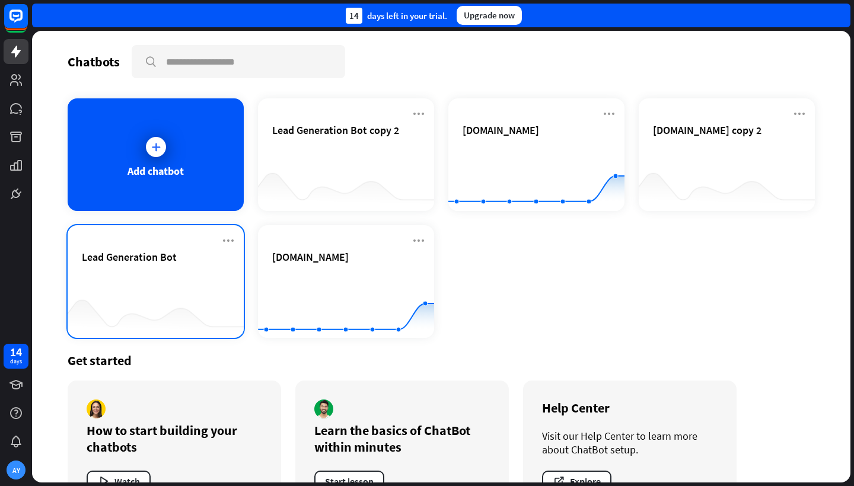
click at [116, 278] on div "Lead Generation Bot" at bounding box center [156, 271] width 148 height 42
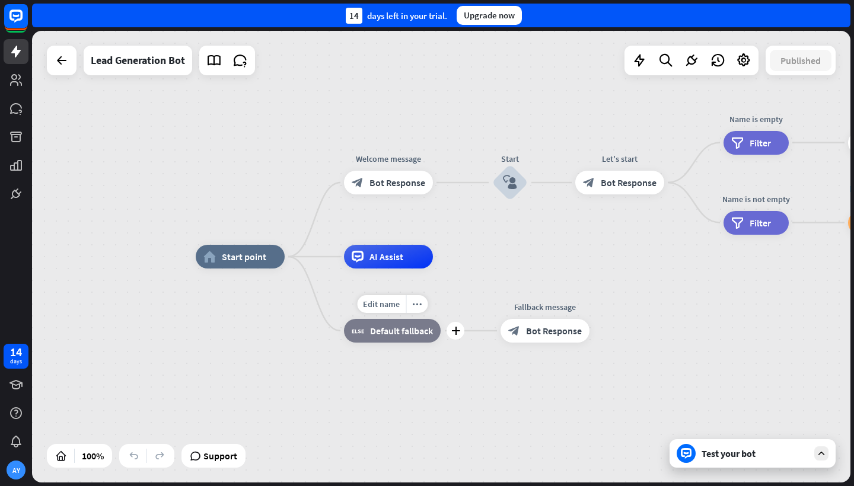
click at [381, 339] on div "block_fallback Default fallback" at bounding box center [392, 331] width 97 height 24
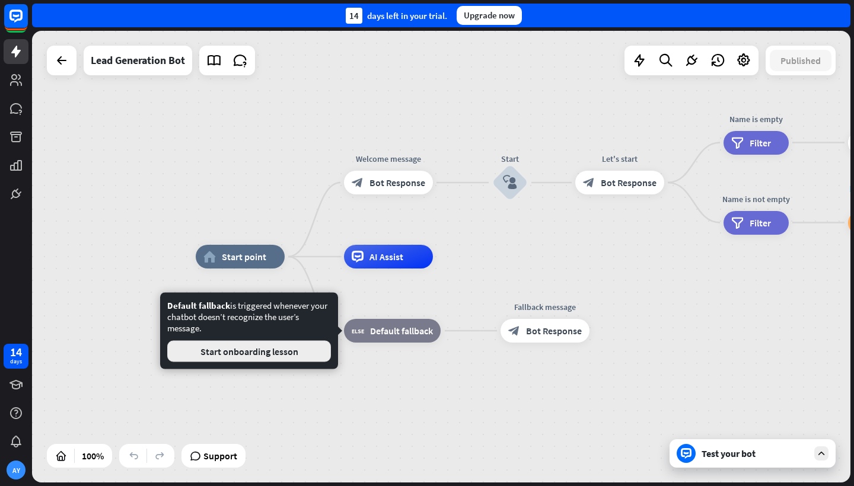
click at [284, 355] on button "Start onboarding lesson" at bounding box center [249, 351] width 164 height 21
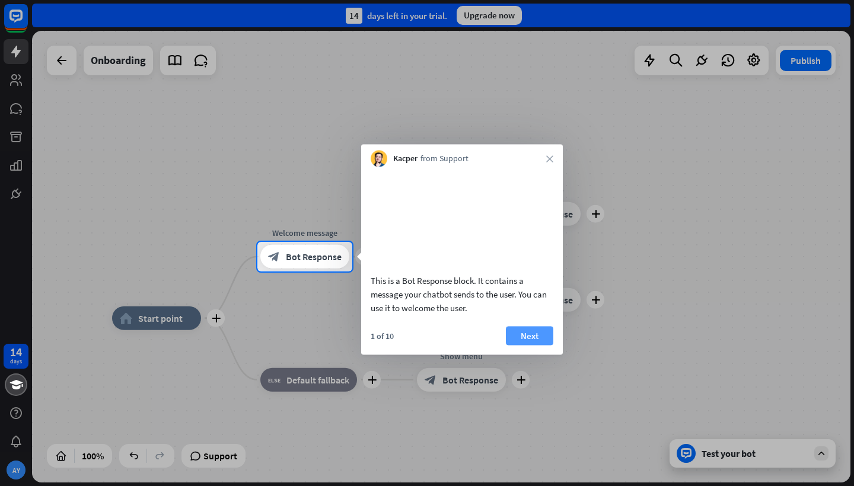
click at [533, 345] on button "Next" at bounding box center [529, 335] width 47 height 19
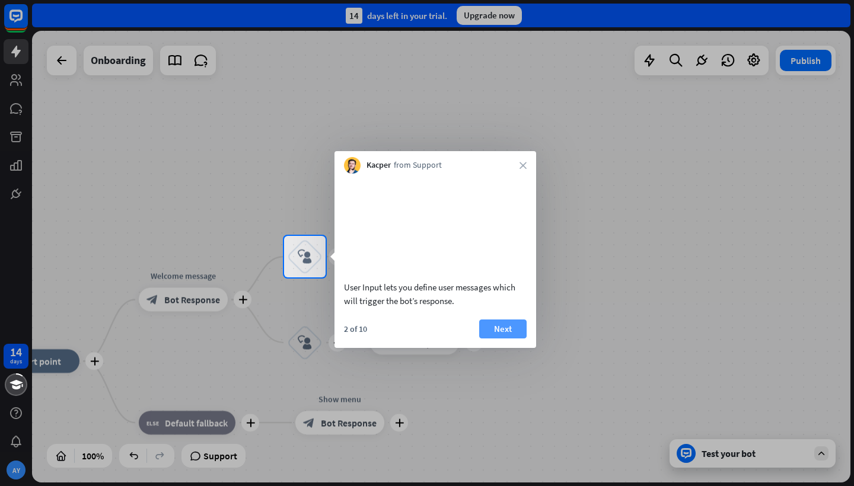
click at [519, 339] on button "Next" at bounding box center [502, 329] width 47 height 19
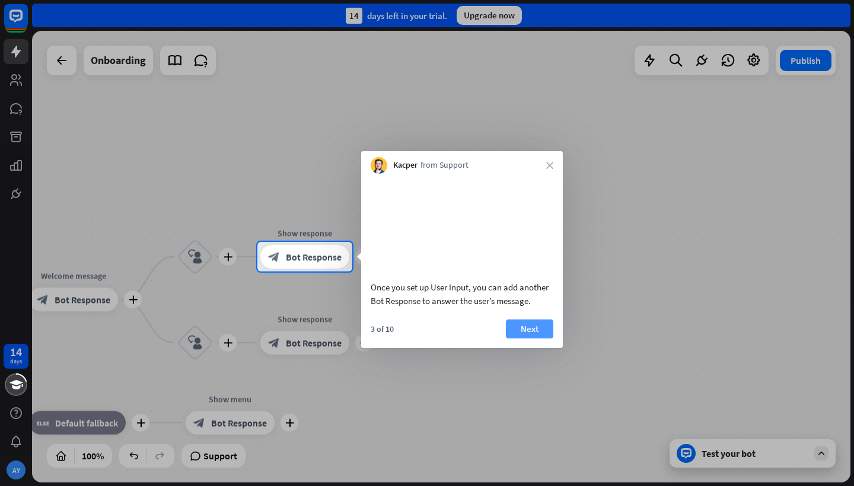
click at [528, 339] on button "Next" at bounding box center [529, 329] width 47 height 19
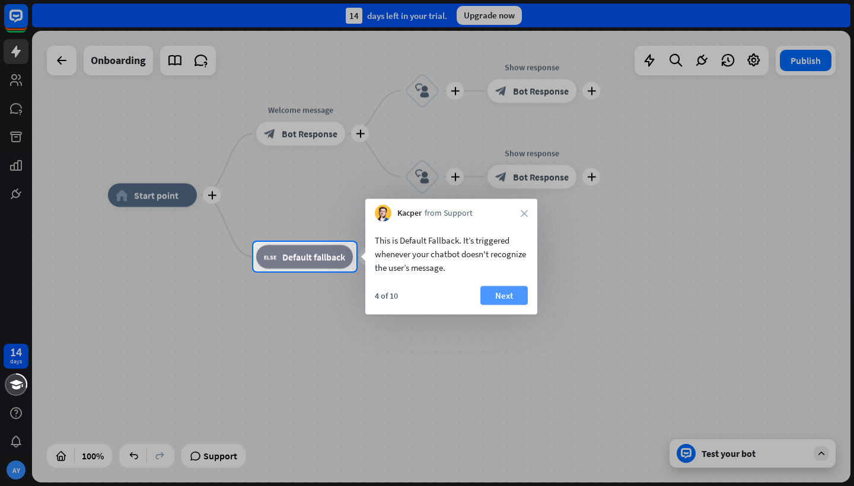
click at [501, 301] on button "Next" at bounding box center [503, 295] width 47 height 19
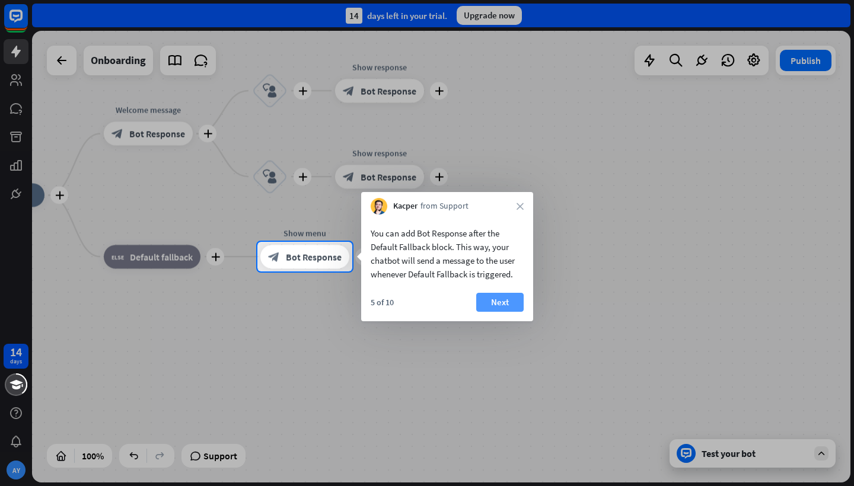
click at [504, 304] on button "Next" at bounding box center [499, 302] width 47 height 19
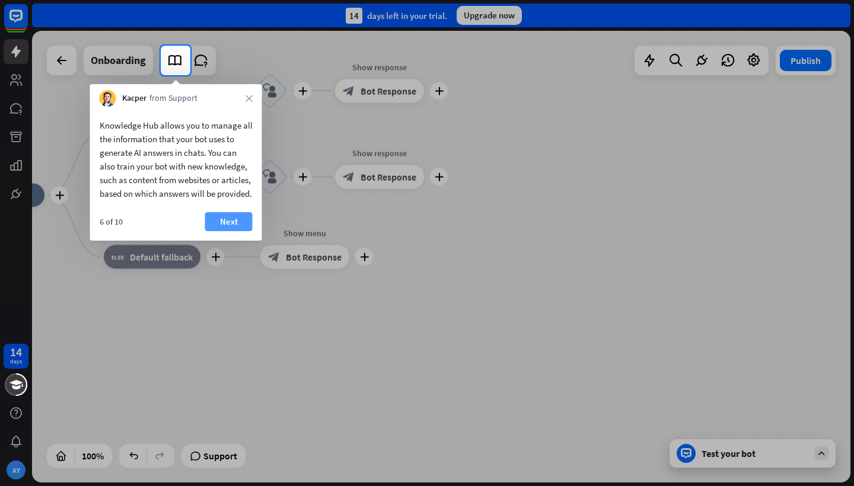
click at [234, 231] on button "Next" at bounding box center [228, 221] width 47 height 19
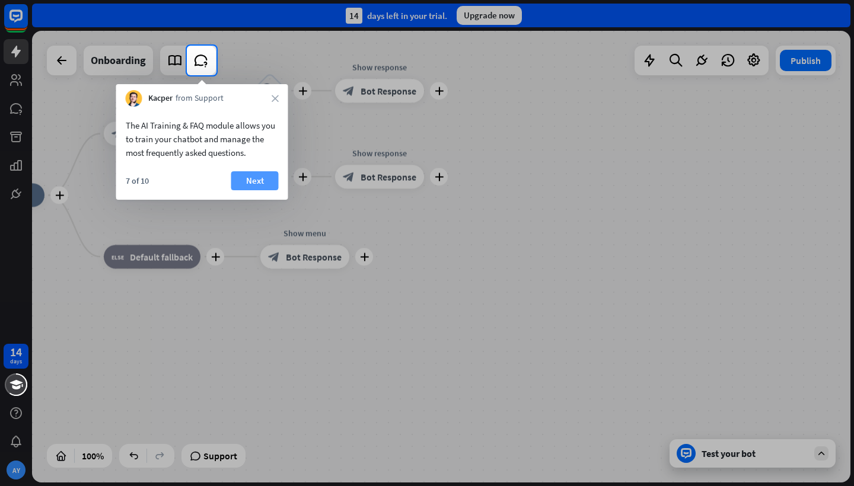
click at [259, 183] on button "Next" at bounding box center [254, 180] width 47 height 19
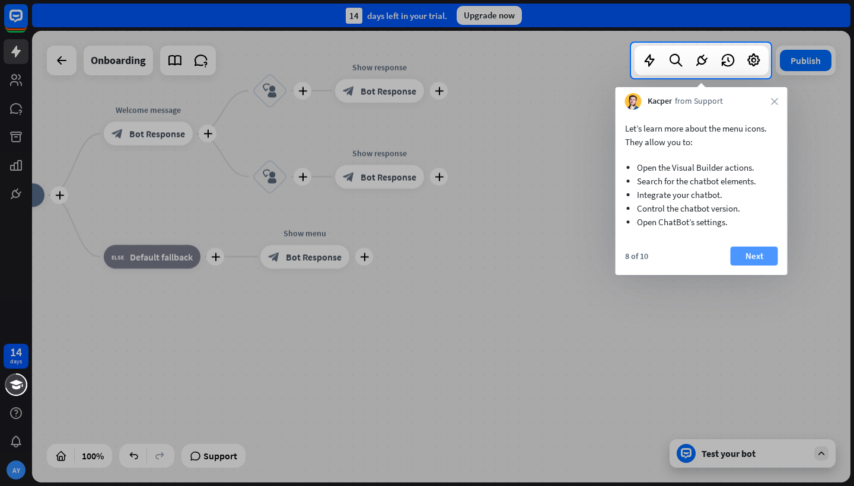
click at [738, 256] on button "Next" at bounding box center [754, 256] width 47 height 19
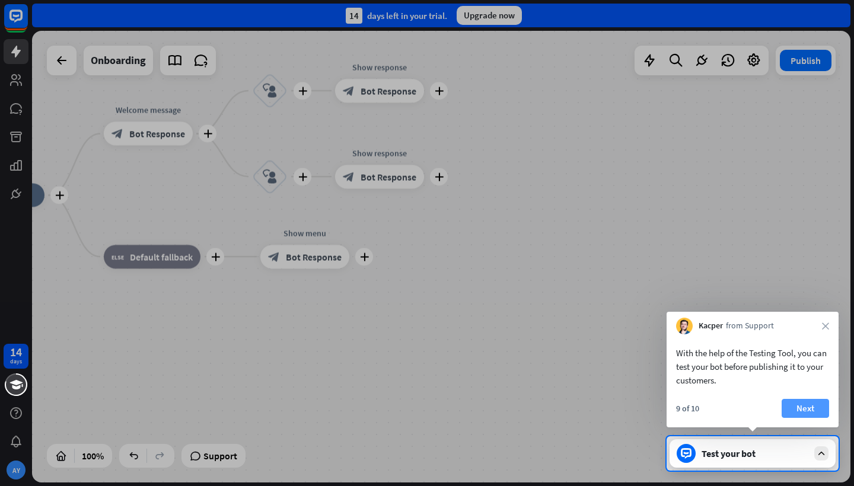
click at [807, 405] on button "Next" at bounding box center [805, 408] width 47 height 19
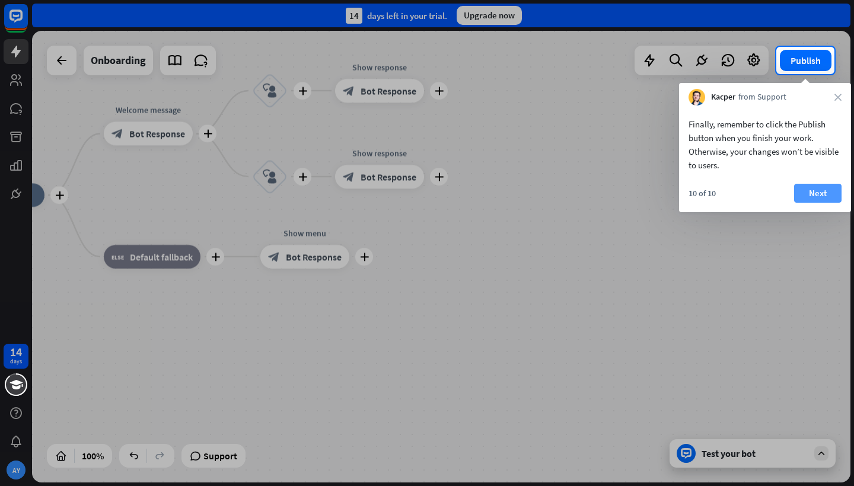
click at [827, 197] on button "Next" at bounding box center [817, 193] width 47 height 19
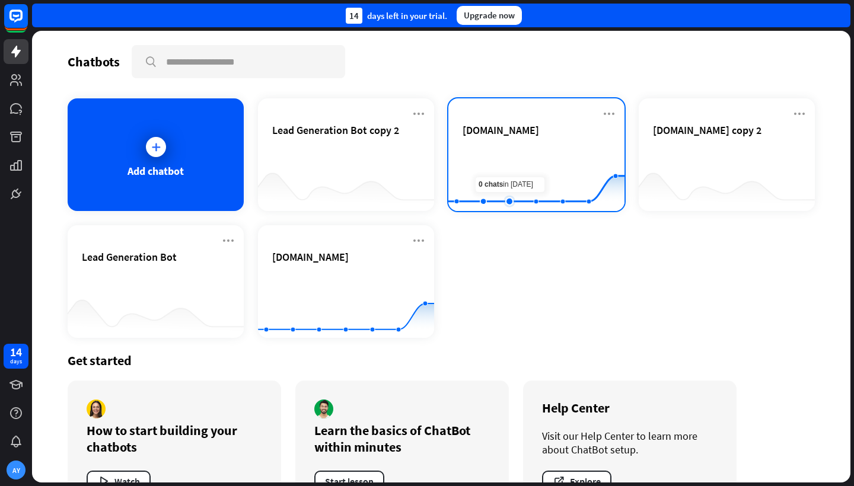
click at [497, 152] on rect at bounding box center [536, 182] width 176 height 74
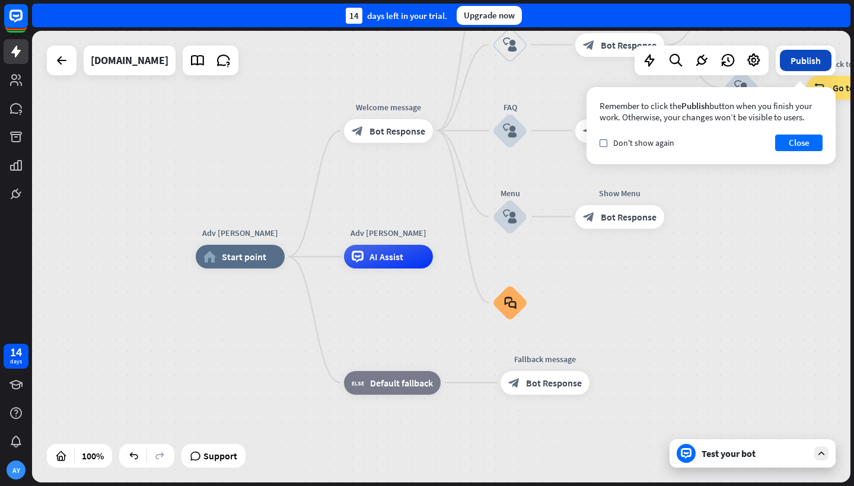
click at [803, 66] on button "Publish" at bounding box center [806, 60] width 52 height 21
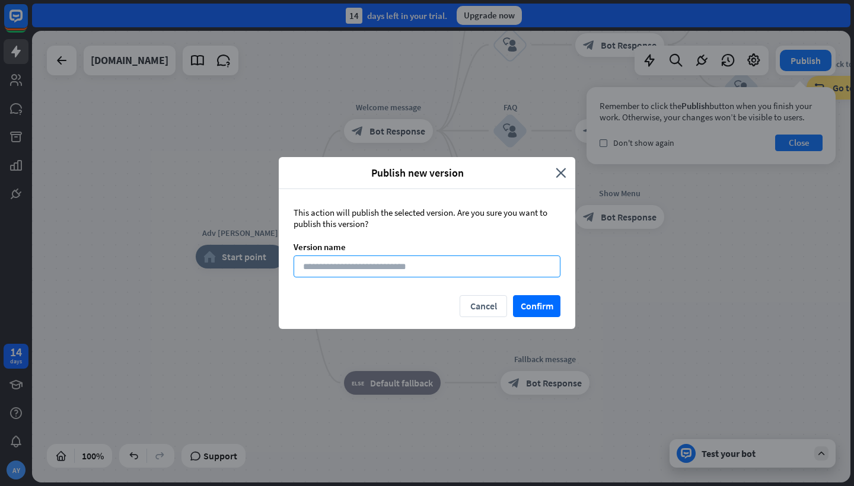
click at [495, 267] on input at bounding box center [427, 267] width 267 height 22
click at [530, 308] on button "Confirm" at bounding box center [536, 306] width 47 height 22
